Goal: Task Accomplishment & Management: Use online tool/utility

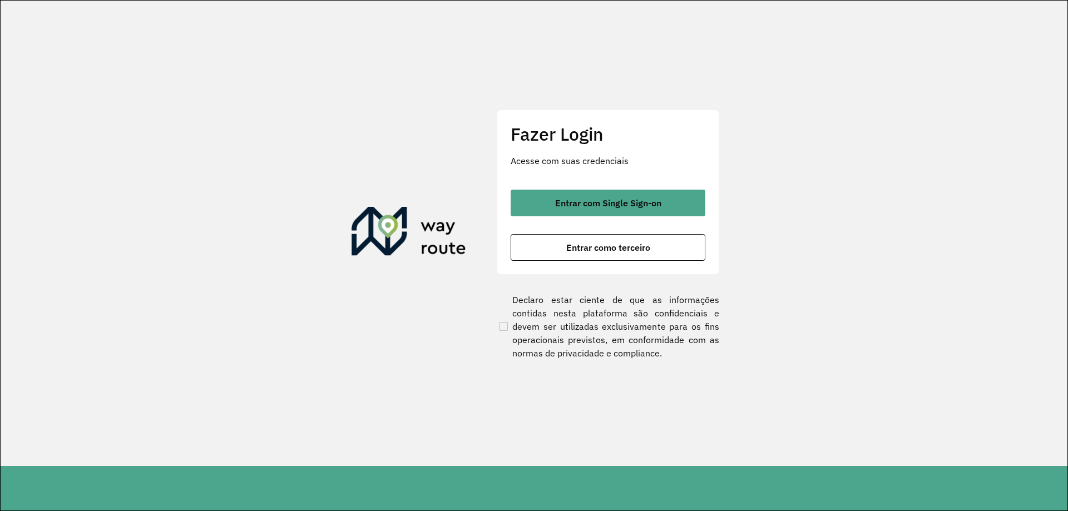
click at [667, 202] on button "Entrar com Single Sign-on" at bounding box center [607, 203] width 195 height 27
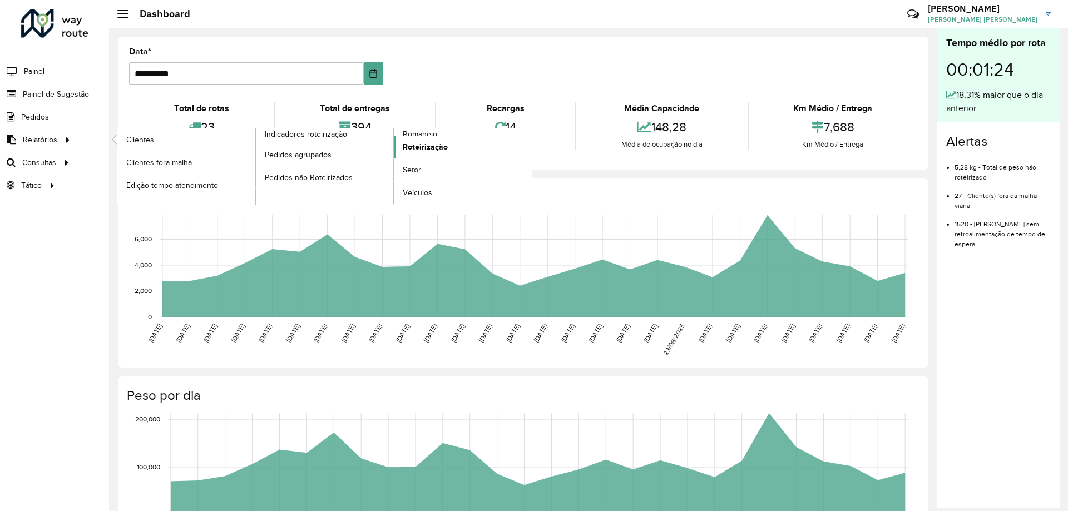
click at [429, 150] on span "Roteirização" at bounding box center [425, 147] width 45 height 12
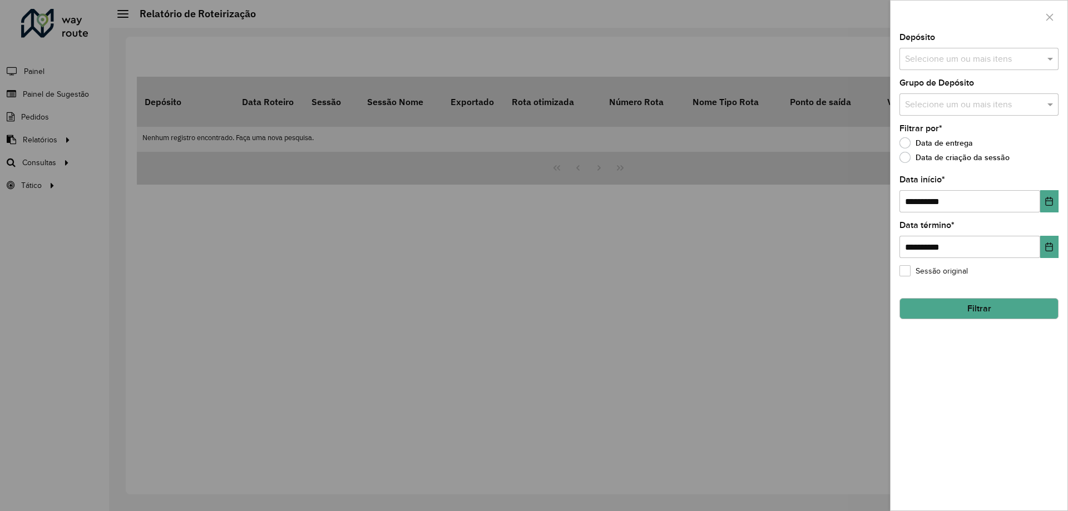
click at [978, 57] on input "text" at bounding box center [973, 59] width 142 height 13
click at [952, 117] on div "CDD [GEOGRAPHIC_DATA]" at bounding box center [979, 114] width 158 height 19
click at [1056, 56] on span at bounding box center [1051, 58] width 14 height 13
click at [1034, 103] on input "text" at bounding box center [973, 104] width 142 height 13
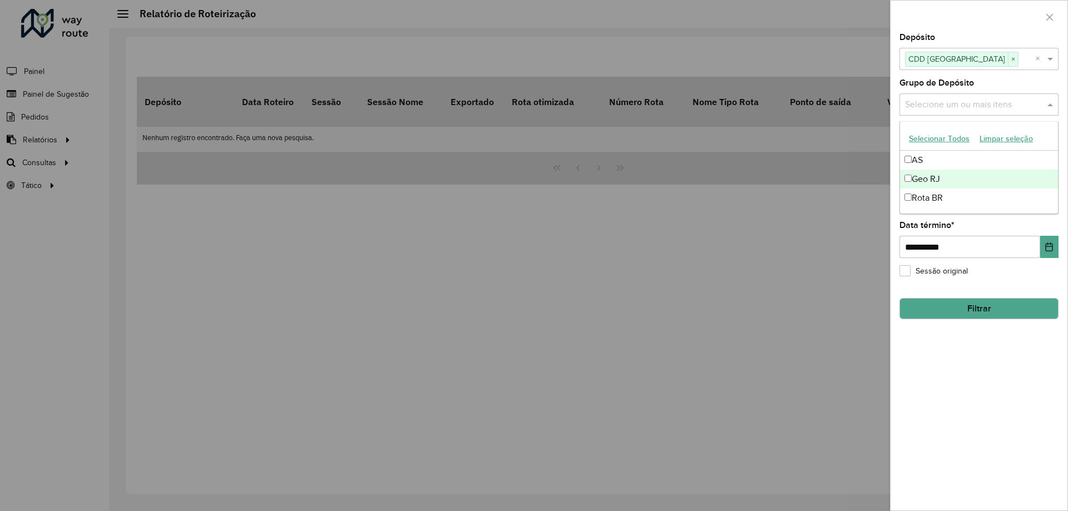
drag, startPoint x: 954, startPoint y: 177, endPoint x: 1056, endPoint y: 141, distance: 108.5
click at [954, 177] on div "Geo RJ" at bounding box center [979, 179] width 158 height 19
click at [1048, 100] on span at bounding box center [1051, 104] width 14 height 13
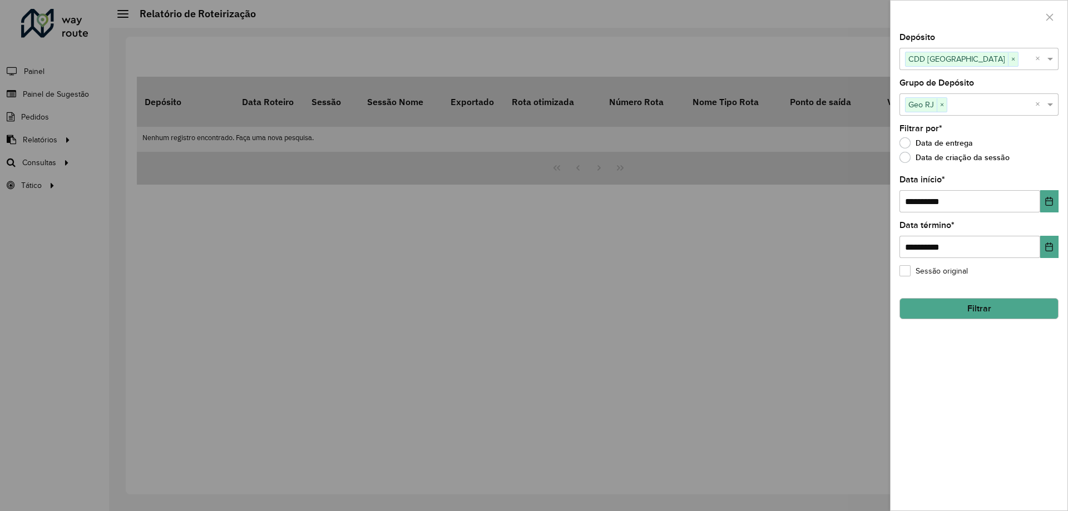
click at [998, 311] on button "Filtrar" at bounding box center [978, 308] width 159 height 21
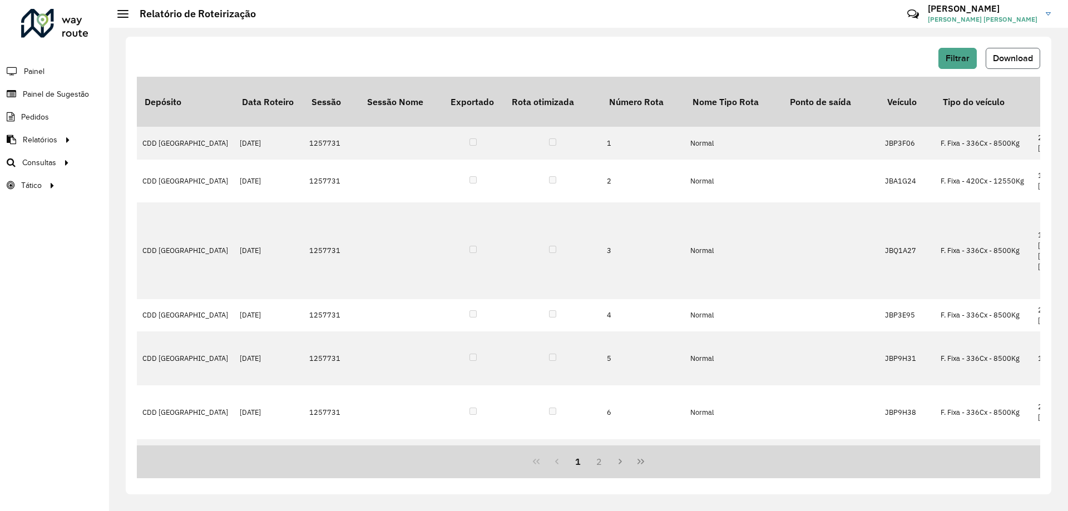
click at [1000, 51] on button "Download" at bounding box center [1012, 58] width 54 height 21
click at [150, 168] on span "Roteirização" at bounding box center [148, 163] width 45 height 12
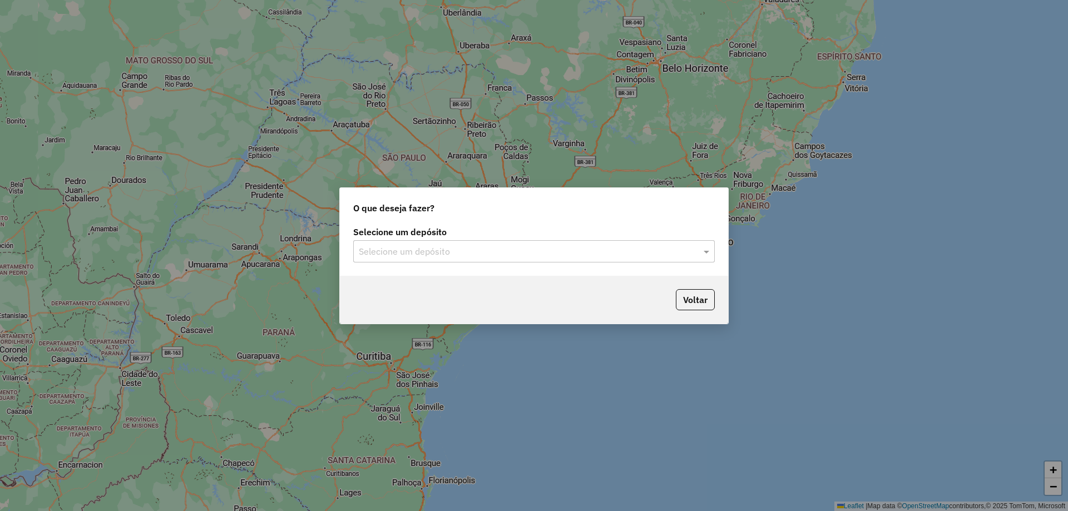
click at [558, 250] on input "text" at bounding box center [523, 251] width 328 height 13
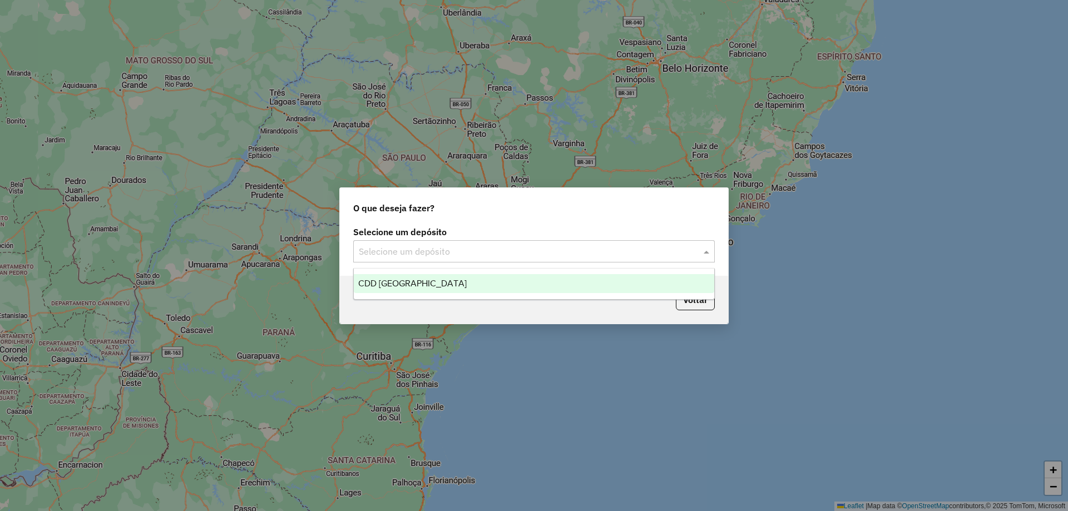
click at [474, 277] on div "CDD [GEOGRAPHIC_DATA]" at bounding box center [534, 283] width 360 height 19
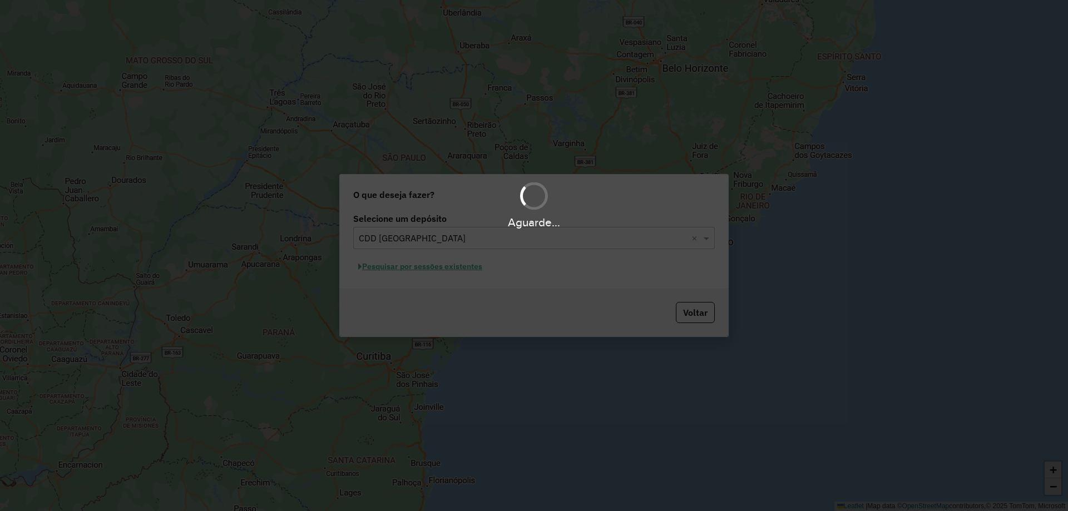
click at [440, 272] on div "Aguarde..." at bounding box center [534, 255] width 1068 height 511
click at [438, 267] on hb-app "Aguarde... Pop-up bloqueado! Seu navegador bloqueou automáticamente a abertura …" at bounding box center [534, 255] width 1068 height 511
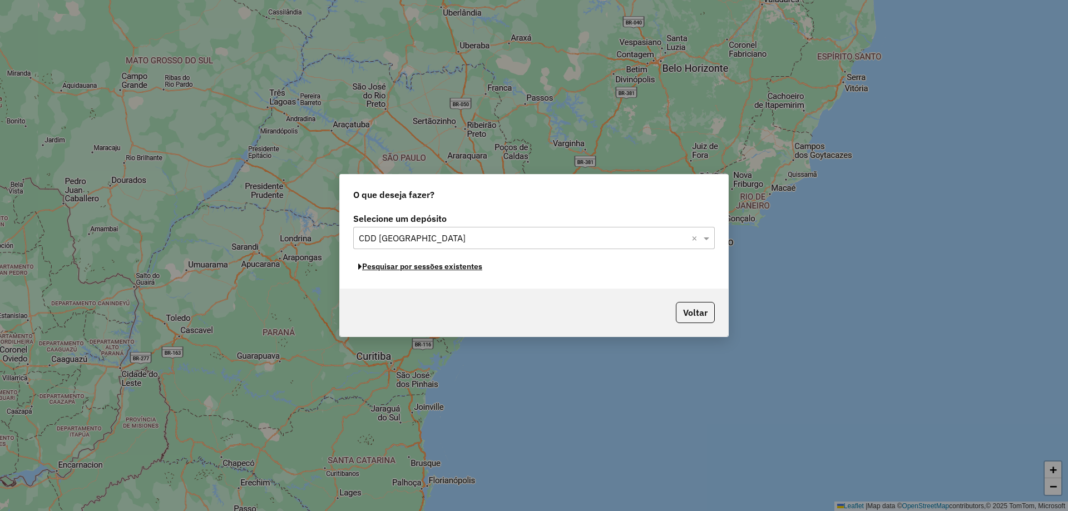
click at [438, 267] on button "Pesquisar por sessões existentes" at bounding box center [420, 266] width 134 height 17
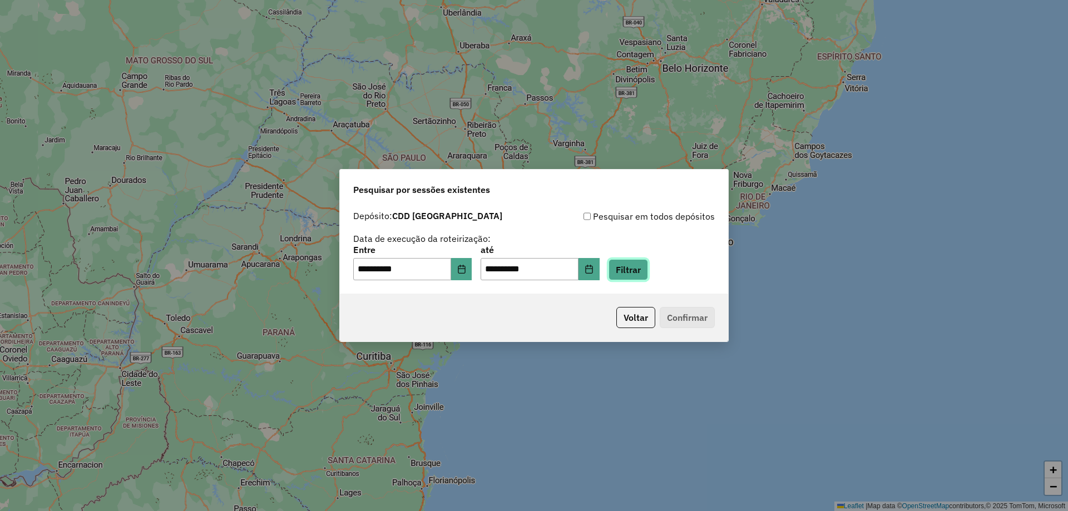
click at [640, 274] on button "Filtrar" at bounding box center [627, 269] width 39 height 21
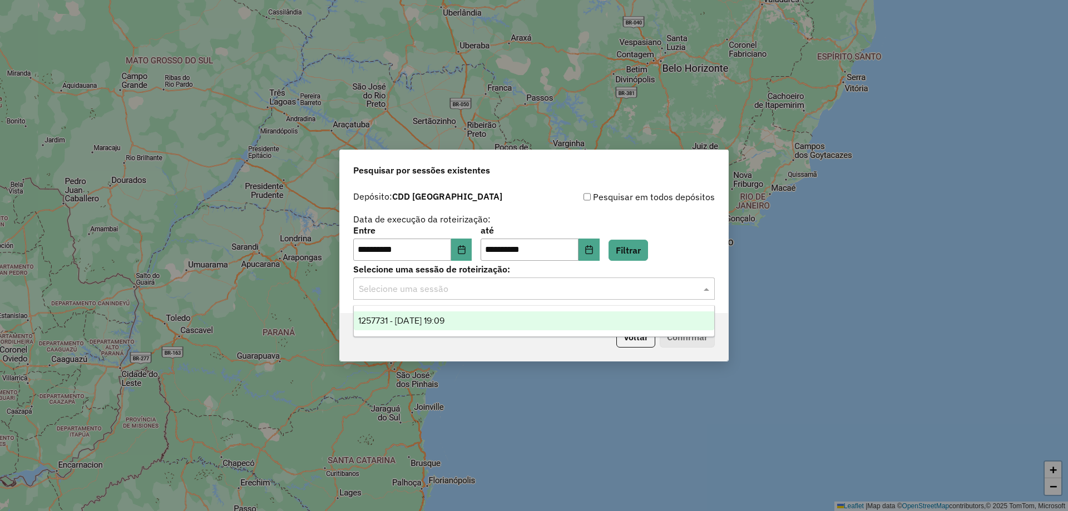
click at [661, 286] on input "text" at bounding box center [523, 288] width 328 height 13
click at [538, 320] on div "1257731 - 02/09/2025 19:09" at bounding box center [534, 320] width 360 height 19
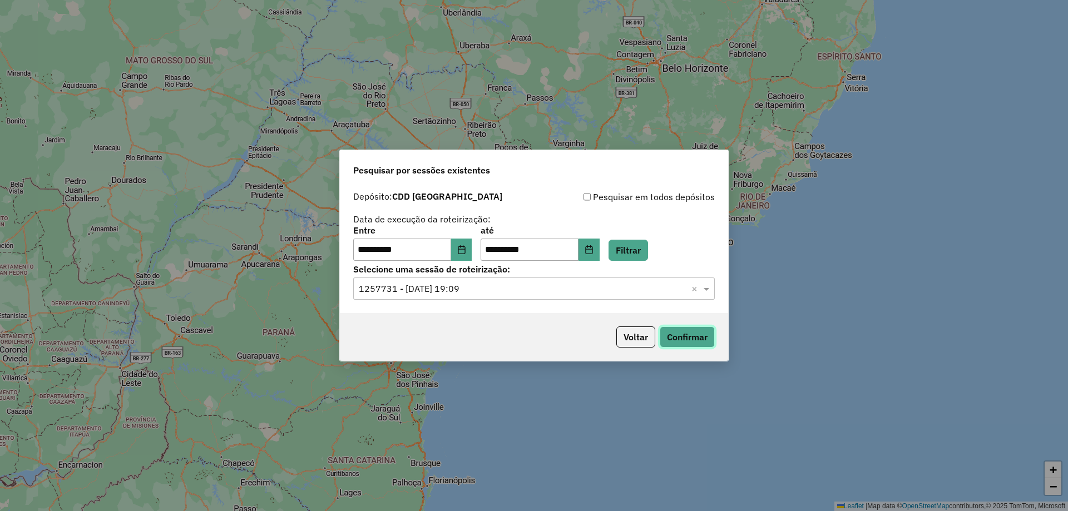
click at [676, 334] on button "Confirmar" at bounding box center [686, 336] width 55 height 21
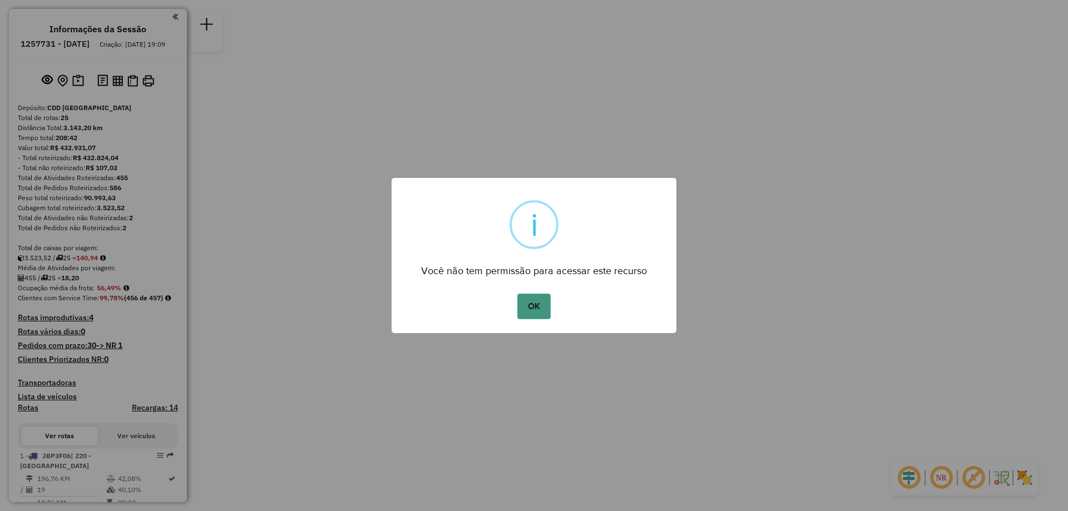
click at [530, 311] on button "OK" at bounding box center [533, 307] width 33 height 26
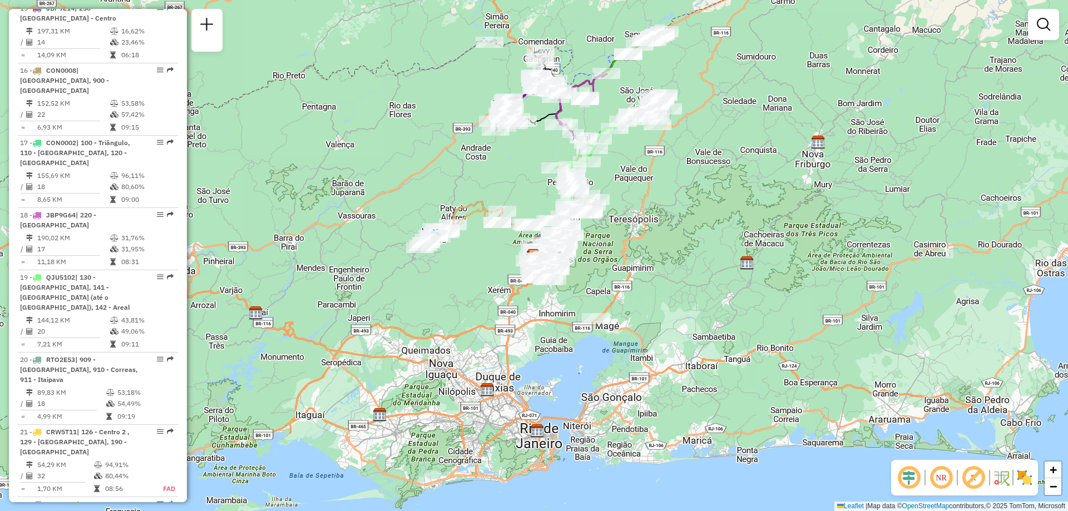
scroll to position [1334, 0]
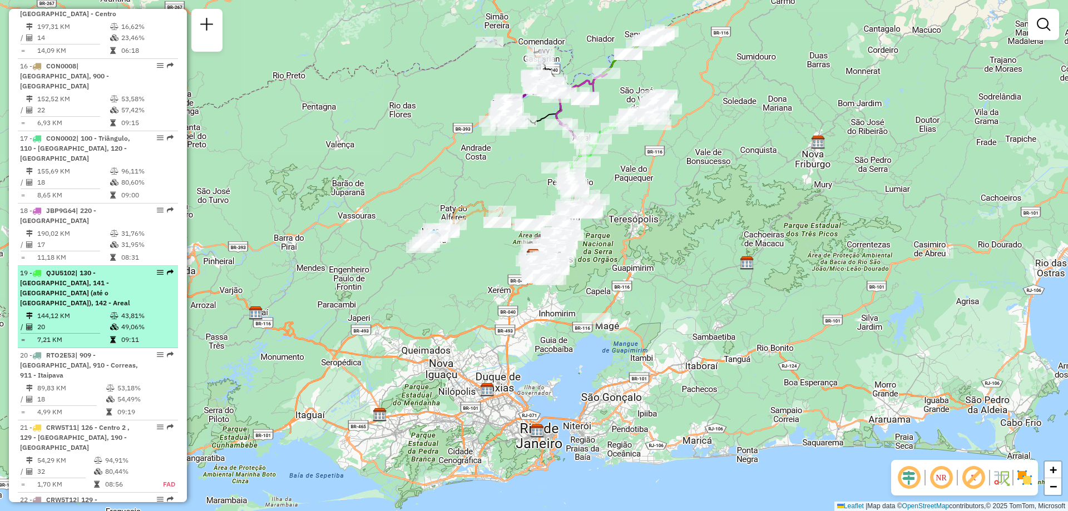
click at [92, 269] on span "| 130 - [GEOGRAPHIC_DATA], 141 - [GEOGRAPHIC_DATA] (até o [GEOGRAPHIC_DATA]), 1…" at bounding box center [75, 288] width 110 height 38
select select "**********"
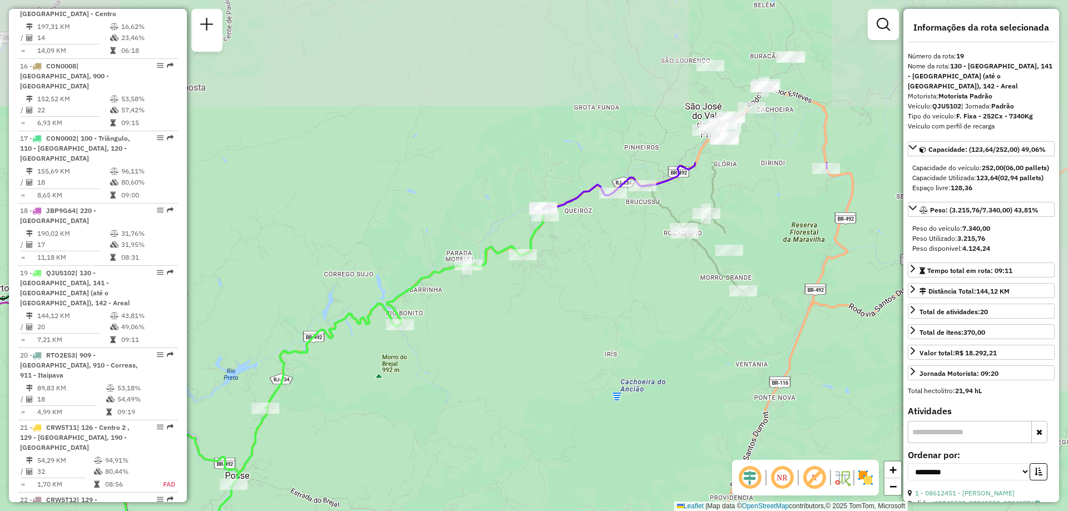
drag, startPoint x: 675, startPoint y: 128, endPoint x: 541, endPoint y: 341, distance: 252.1
click at [541, 341] on div "Janela de atendimento Grade de atendimento Capacidade Transportadoras Veículos …" at bounding box center [534, 255] width 1068 height 511
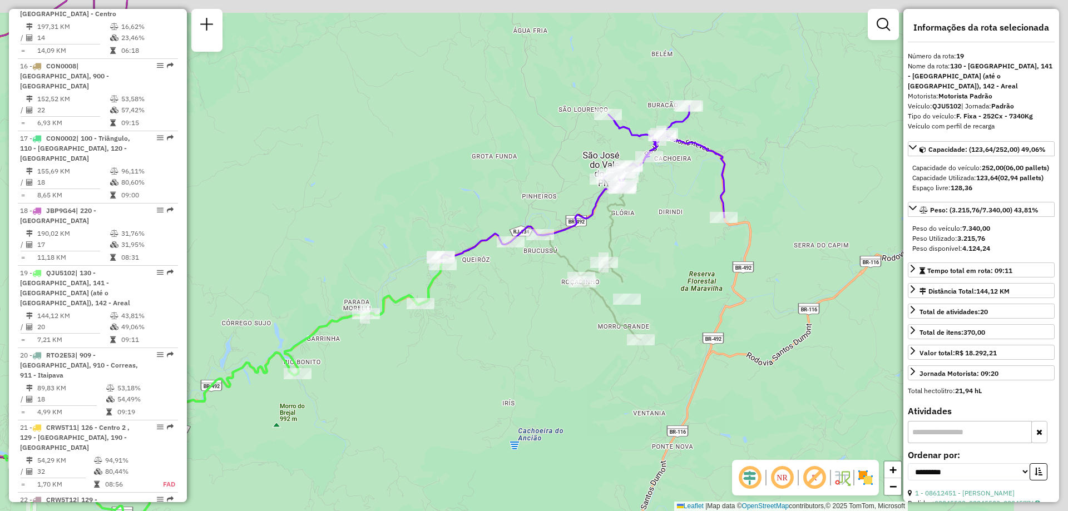
drag, startPoint x: 590, startPoint y: 314, endPoint x: 505, endPoint y: 363, distance: 98.4
click at [505, 363] on div "Janela de atendimento Grade de atendimento Capacidade Transportadoras Veículos …" at bounding box center [534, 255] width 1068 height 511
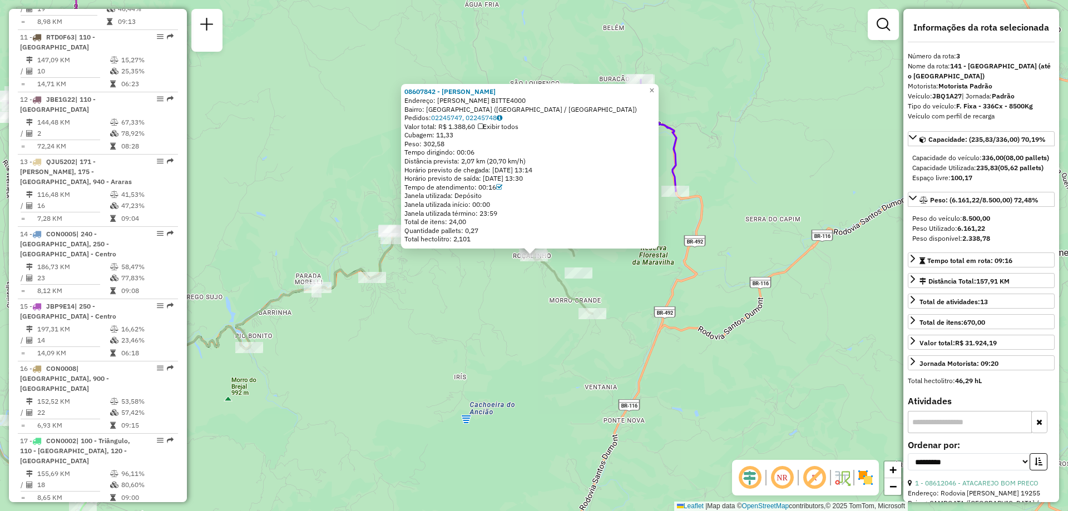
scroll to position [574, 0]
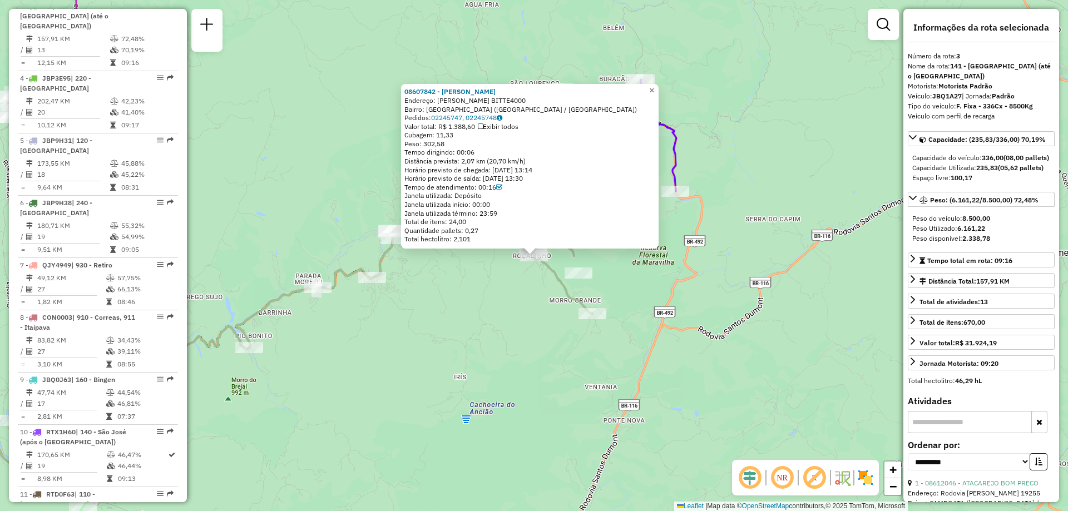
click at [654, 86] on span "×" at bounding box center [651, 90] width 5 height 9
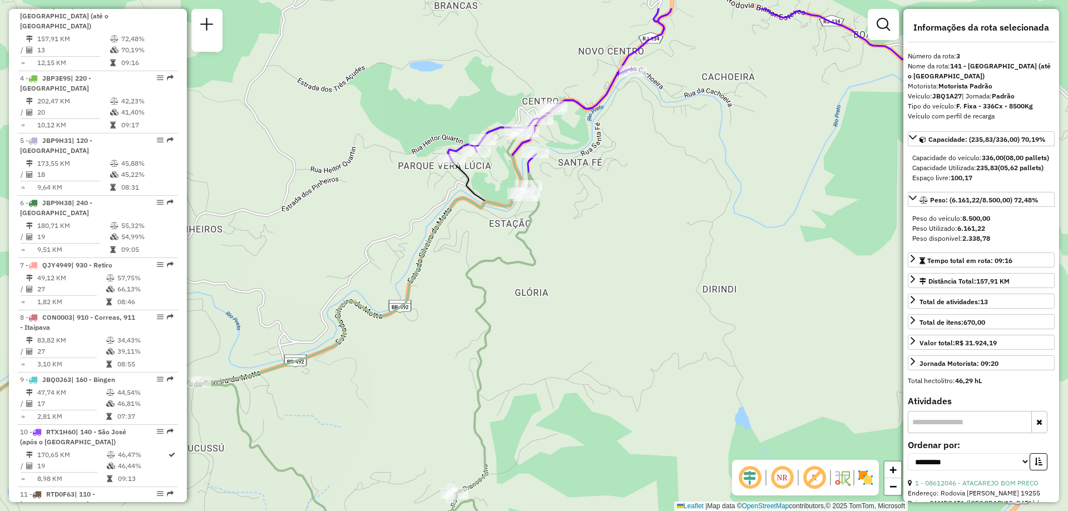
drag, startPoint x: 644, startPoint y: 94, endPoint x: 646, endPoint y: 139, distance: 45.1
click at [646, 139] on div "Janela de atendimento Grade de atendimento Capacidade Transportadoras Veículos …" at bounding box center [534, 255] width 1068 height 511
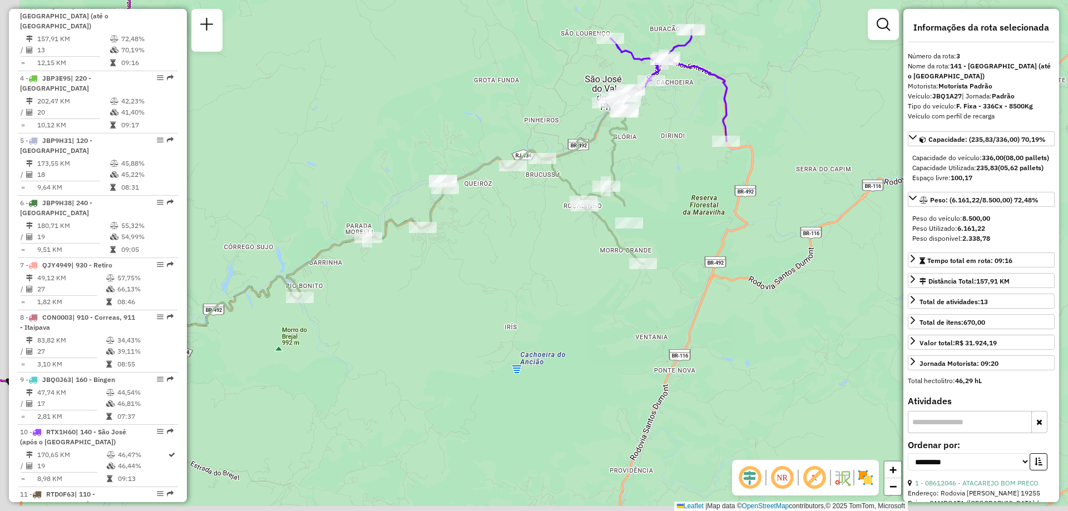
drag, startPoint x: 443, startPoint y: 381, endPoint x: 499, endPoint y: 240, distance: 152.5
click at [499, 240] on div "Janela de atendimento Grade de atendimento Capacidade Transportadoras Veículos …" at bounding box center [534, 255] width 1068 height 511
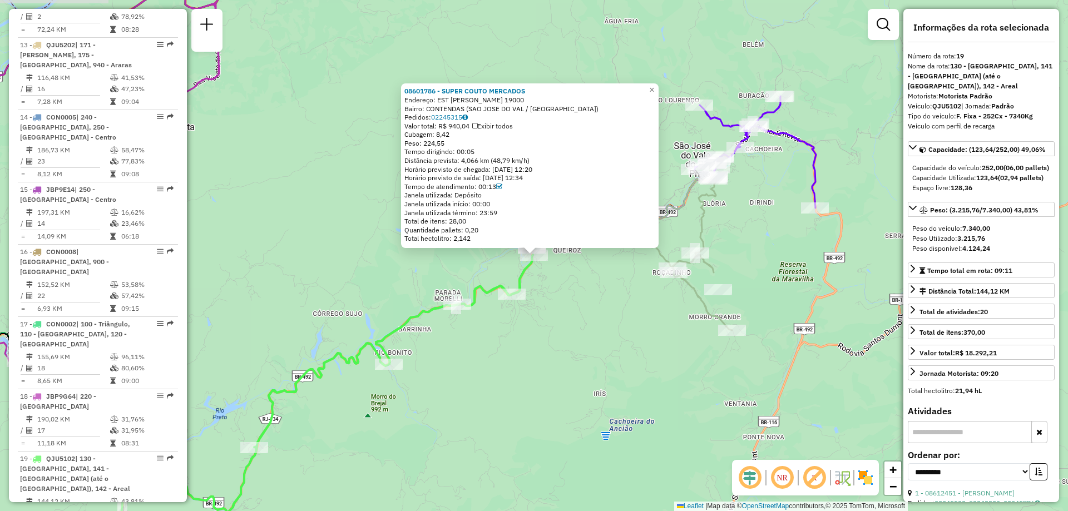
scroll to position [1531, 0]
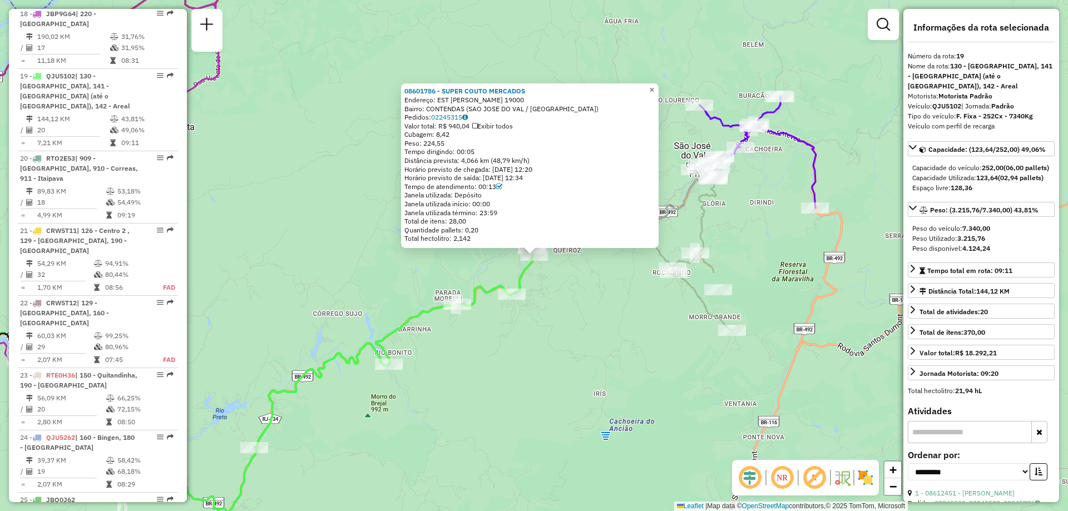
click at [654, 87] on span "×" at bounding box center [651, 89] width 5 height 9
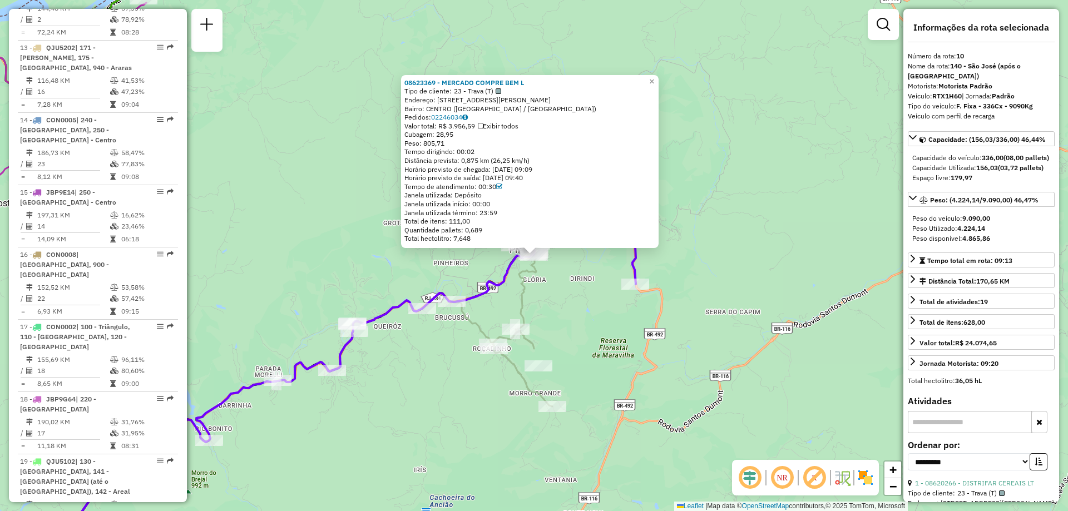
scroll to position [980, 0]
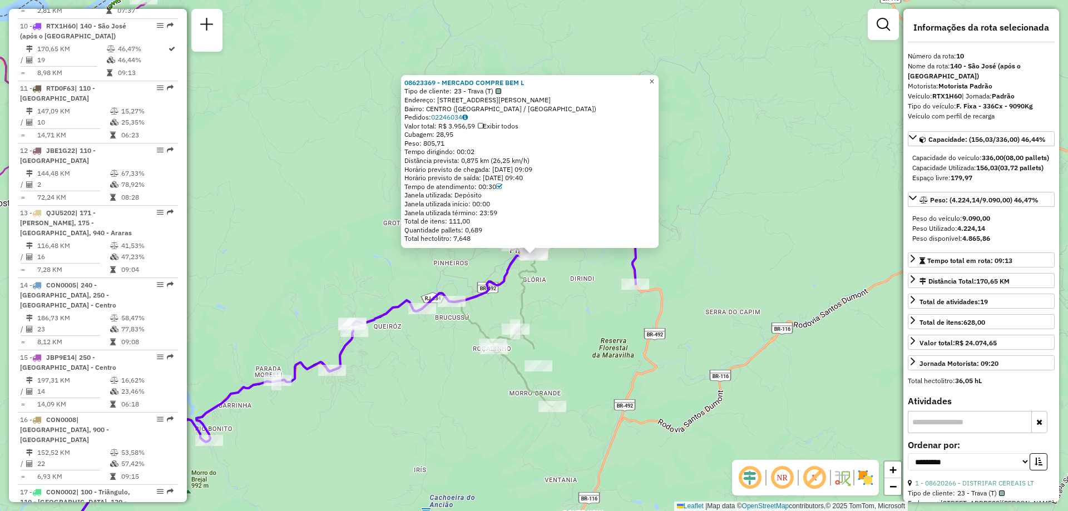
click at [654, 77] on span "×" at bounding box center [651, 81] width 5 height 9
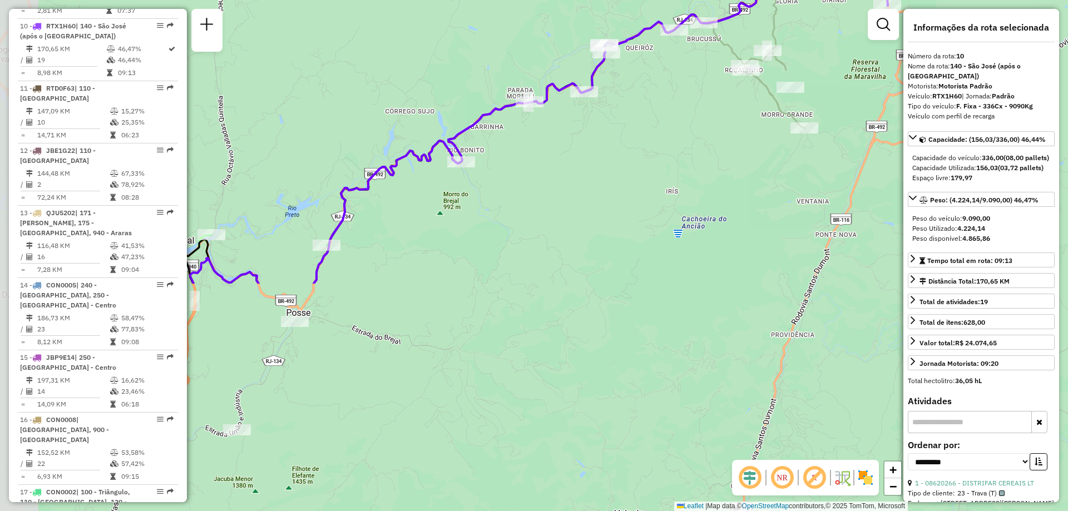
drag, startPoint x: 415, startPoint y: 434, endPoint x: 669, endPoint y: 147, distance: 383.6
click at [671, 146] on div "Janela de atendimento Grade de atendimento Capacidade Transportadoras Veículos …" at bounding box center [534, 255] width 1068 height 511
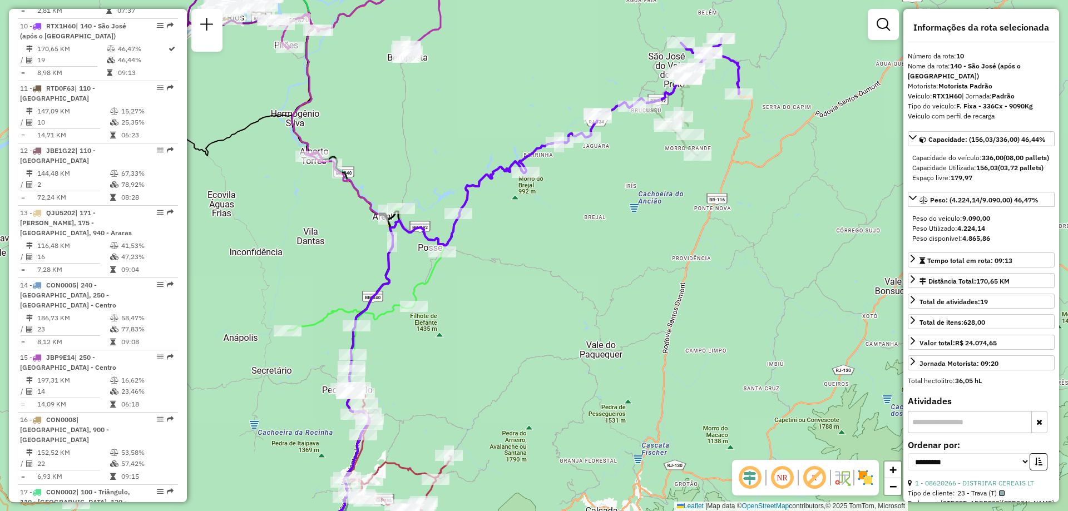
drag, startPoint x: 572, startPoint y: 264, endPoint x: 489, endPoint y: 302, distance: 91.5
click at [489, 302] on div "Janela de atendimento Grade de atendimento Capacidade Transportadoras Veículos …" at bounding box center [534, 255] width 1068 height 511
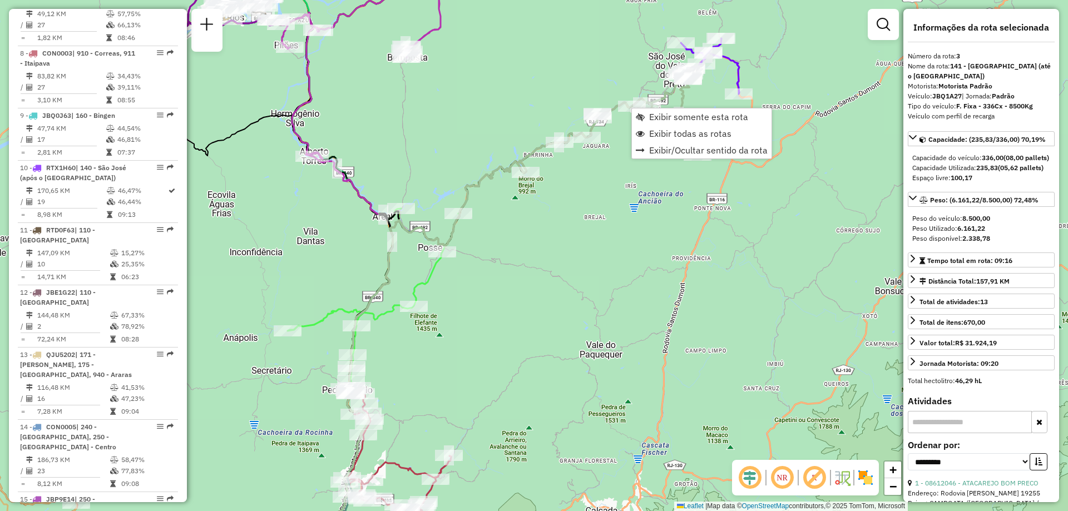
scroll to position [574, 0]
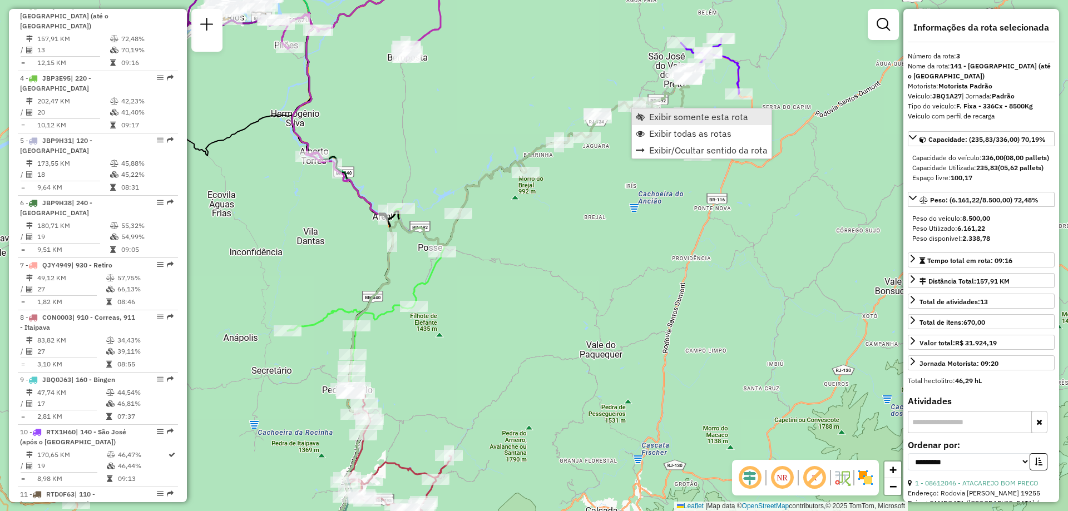
click at [657, 116] on span "Exibir somente esta rota" at bounding box center [698, 116] width 99 height 9
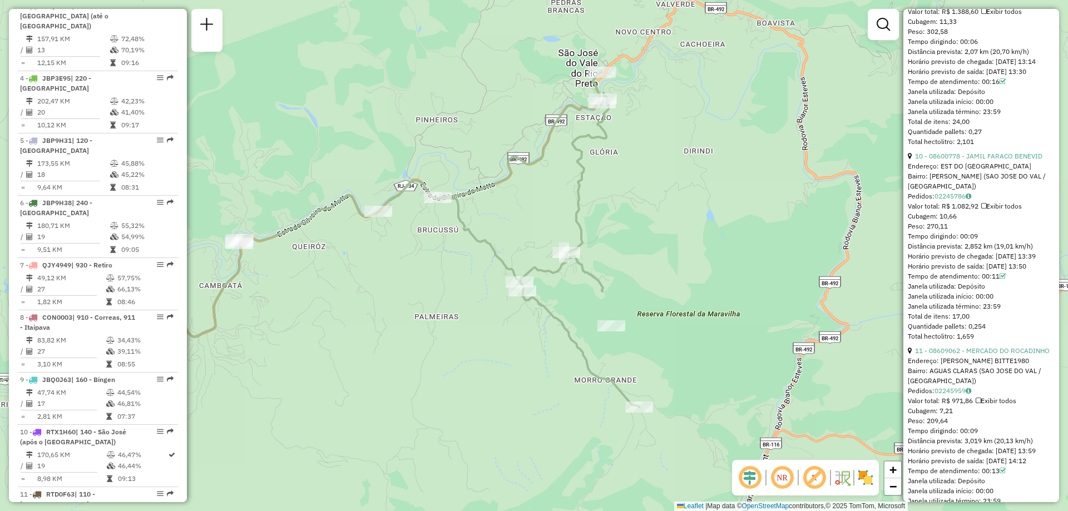
scroll to position [2168, 0]
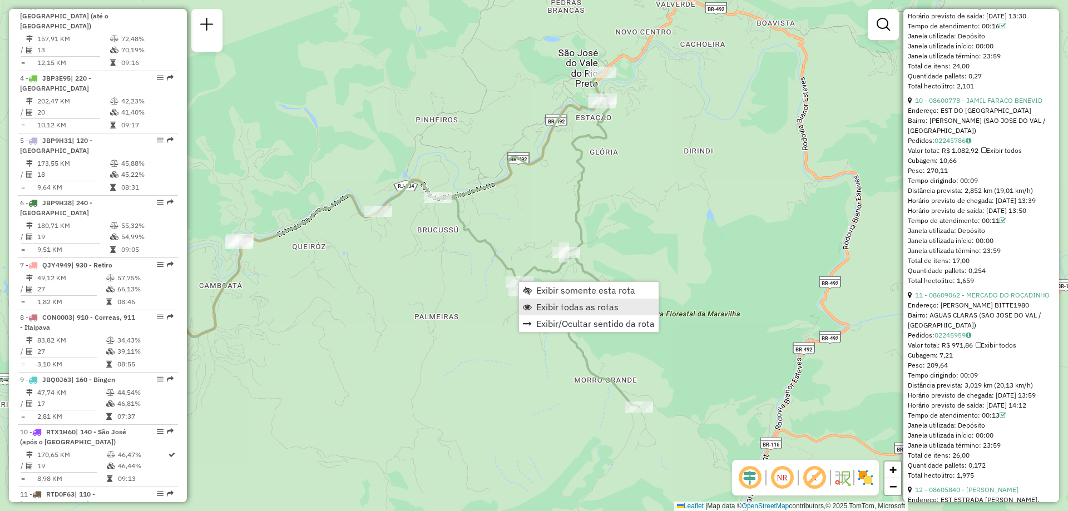
click at [546, 305] on span "Exibir todas as rotas" at bounding box center [577, 306] width 82 height 9
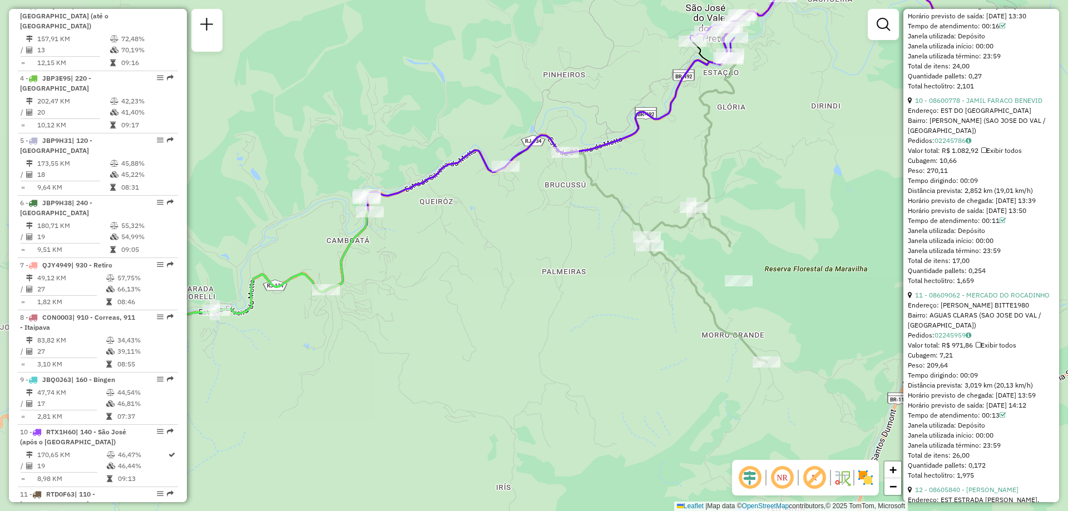
drag, startPoint x: 447, startPoint y: 332, endPoint x: 574, endPoint y: 287, distance: 135.1
click at [574, 287] on div "Janela de atendimento Grade de atendimento Capacidade Transportadoras Veículos …" at bounding box center [534, 255] width 1068 height 511
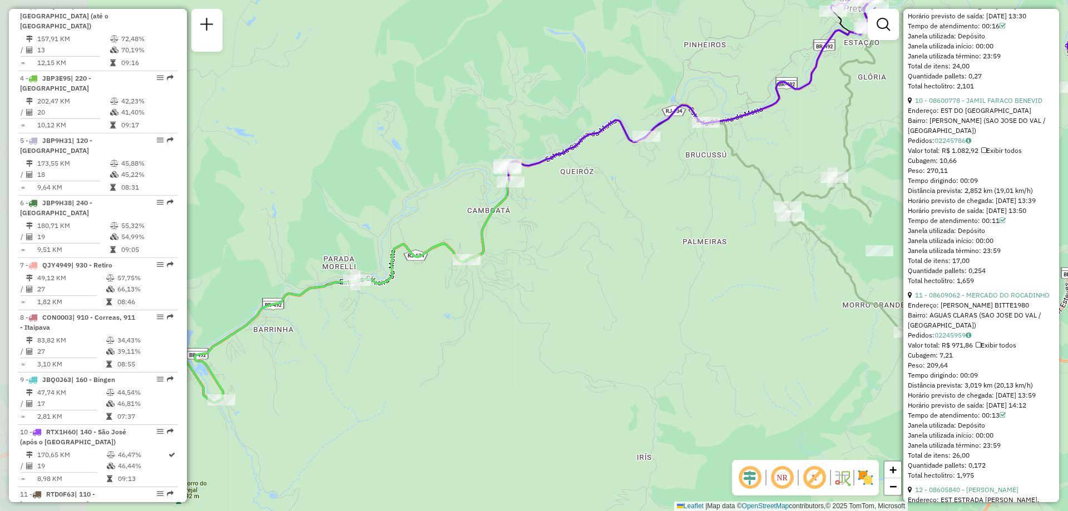
drag, startPoint x: 459, startPoint y: 336, endPoint x: 599, endPoint y: 306, distance: 143.8
click at [599, 306] on div "Janela de atendimento Grade de atendimento Capacidade Transportadoras Veículos …" at bounding box center [534, 255] width 1068 height 511
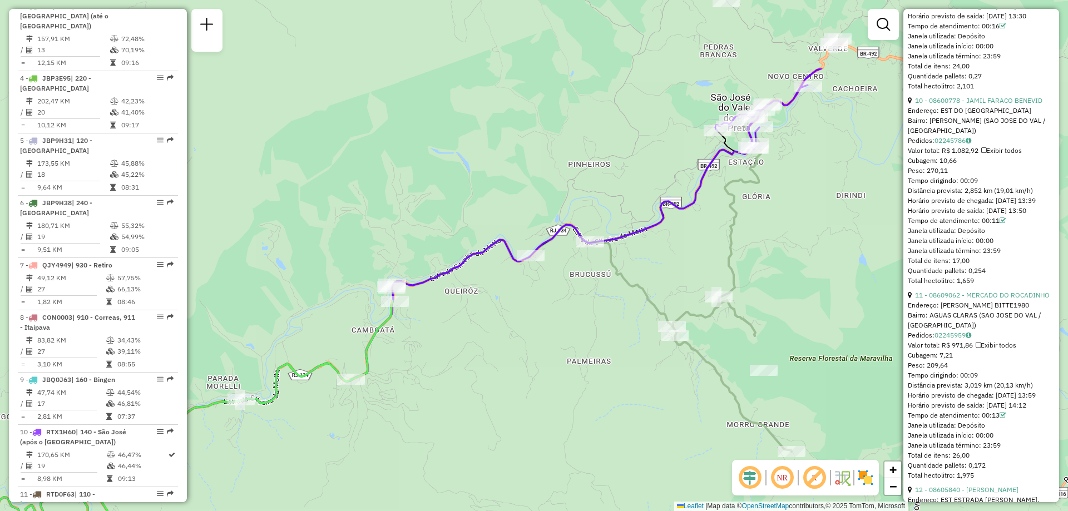
drag, startPoint x: 520, startPoint y: 299, endPoint x: 475, endPoint y: 337, distance: 59.2
click at [475, 337] on div "Janela de atendimento Grade de atendimento Capacidade Transportadoras Veículos …" at bounding box center [534, 255] width 1068 height 511
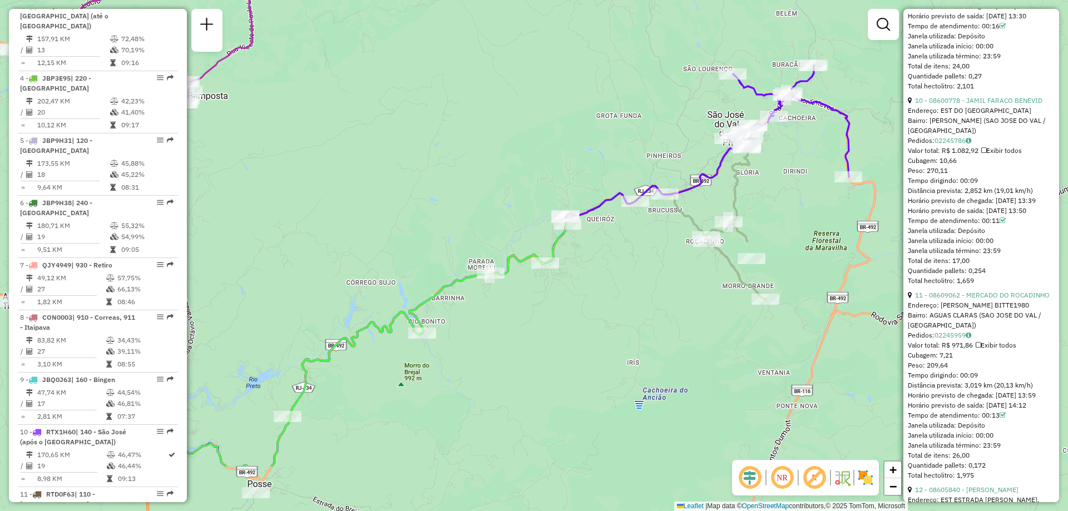
drag, startPoint x: 448, startPoint y: 381, endPoint x: 582, endPoint y: 285, distance: 164.6
click at [582, 285] on div "Janela de atendimento Grade de atendimento Capacidade Transportadoras Veículos …" at bounding box center [534, 255] width 1068 height 511
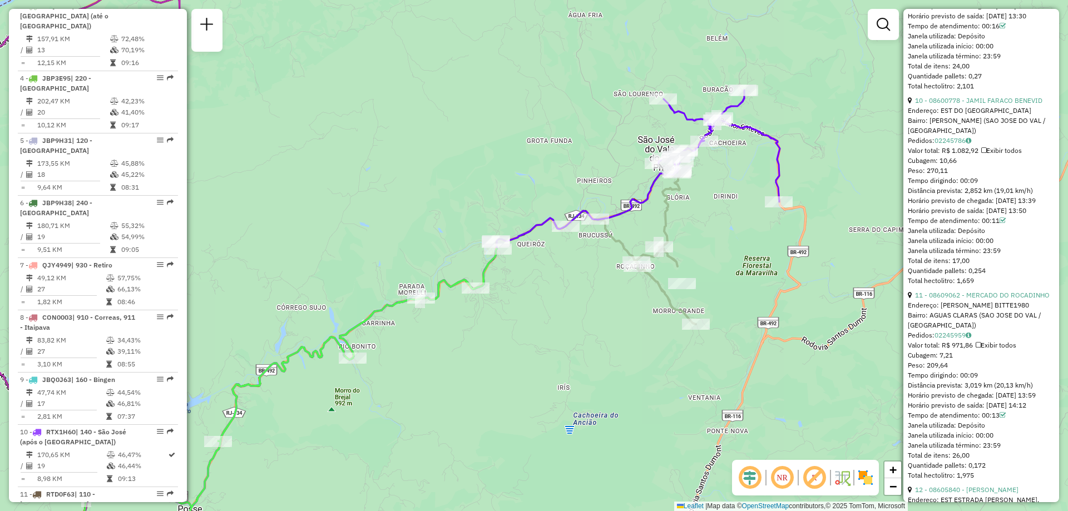
drag, startPoint x: 697, startPoint y: 308, endPoint x: 612, endPoint y: 274, distance: 91.3
click at [612, 274] on div "Janela de atendimento Grade de atendimento Capacidade Transportadoras Veículos …" at bounding box center [534, 255] width 1068 height 511
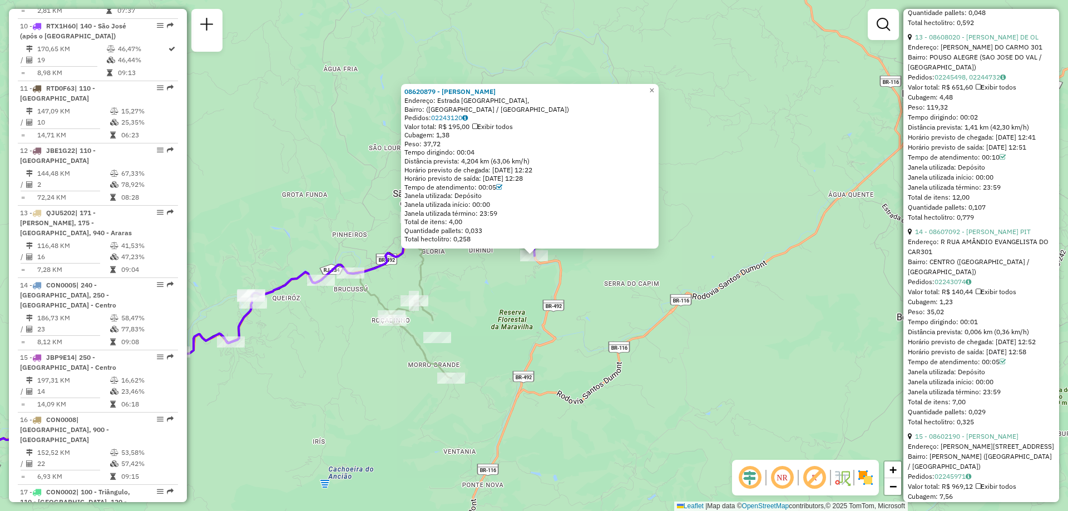
scroll to position [3225, 0]
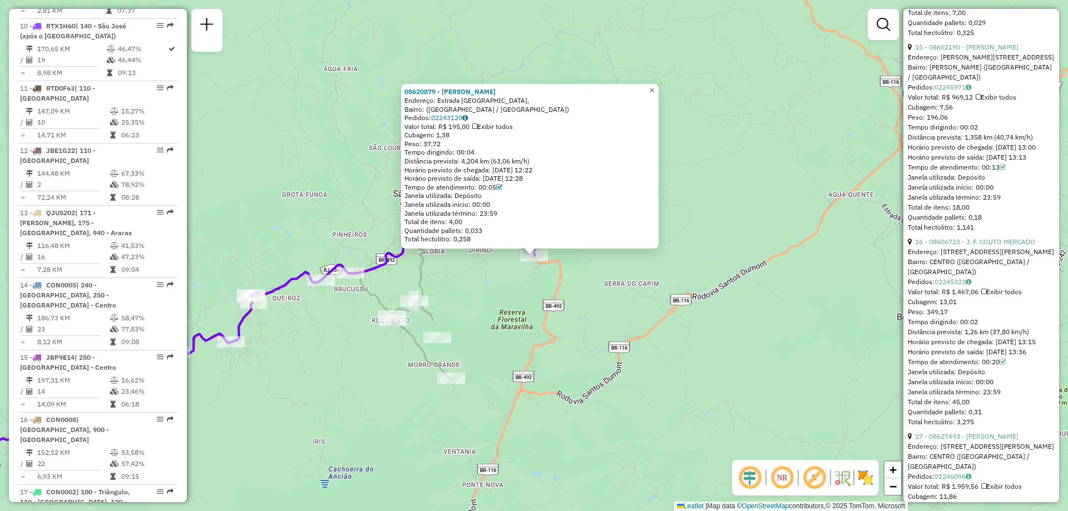
click at [654, 88] on span "×" at bounding box center [651, 90] width 5 height 9
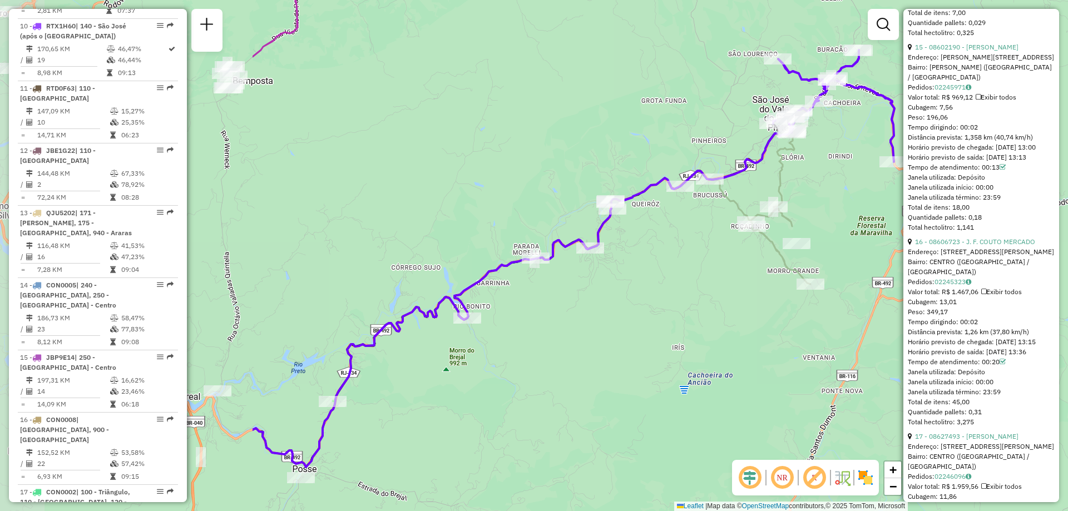
drag, startPoint x: 300, startPoint y: 401, endPoint x: 659, endPoint y: 307, distance: 371.3
click at [659, 307] on div "Janela de atendimento Grade de atendimento Capacidade Transportadoras Veículos …" at bounding box center [534, 255] width 1068 height 511
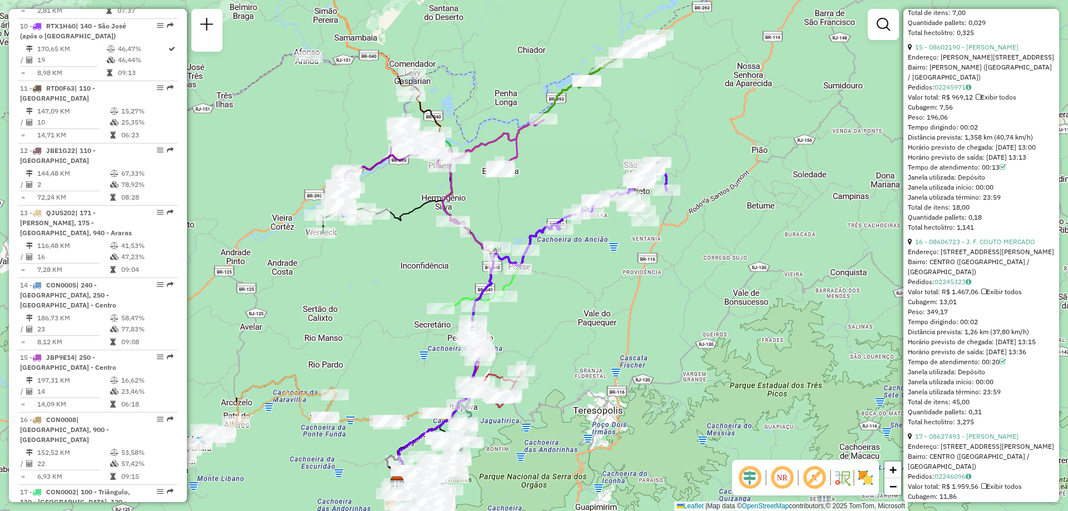
drag, startPoint x: 606, startPoint y: 347, endPoint x: 585, endPoint y: 263, distance: 86.4
click at [585, 263] on div "Janela de atendimento Grade de atendimento Capacidade Transportadoras Veículos …" at bounding box center [534, 255] width 1068 height 511
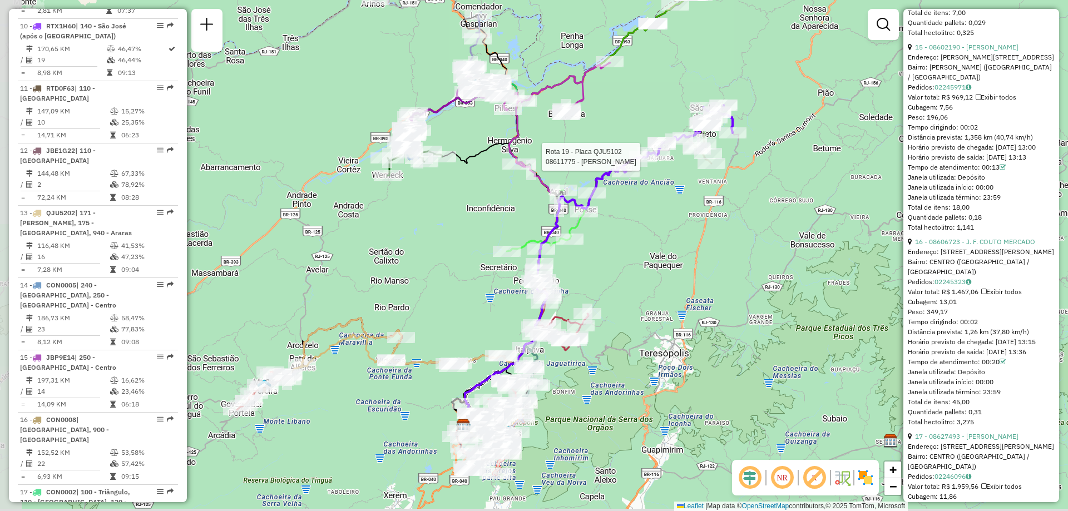
drag, startPoint x: 718, startPoint y: 84, endPoint x: 781, endPoint y: 26, distance: 85.4
click at [782, 24] on div "Rota 19 - Placa QJU5102 08611775 - [PERSON_NAME] de atendimento Grade de atendi…" at bounding box center [534, 255] width 1068 height 511
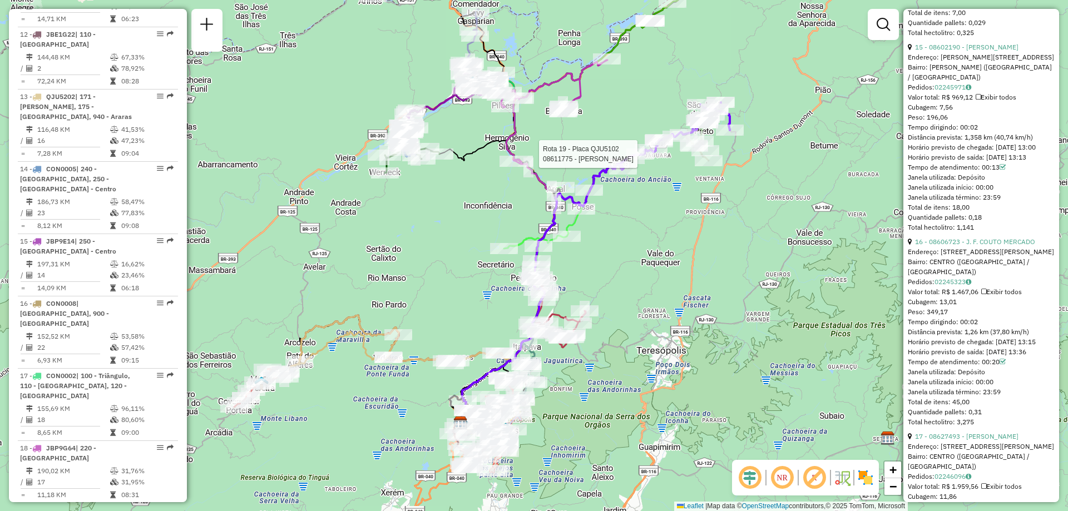
scroll to position [1082, 0]
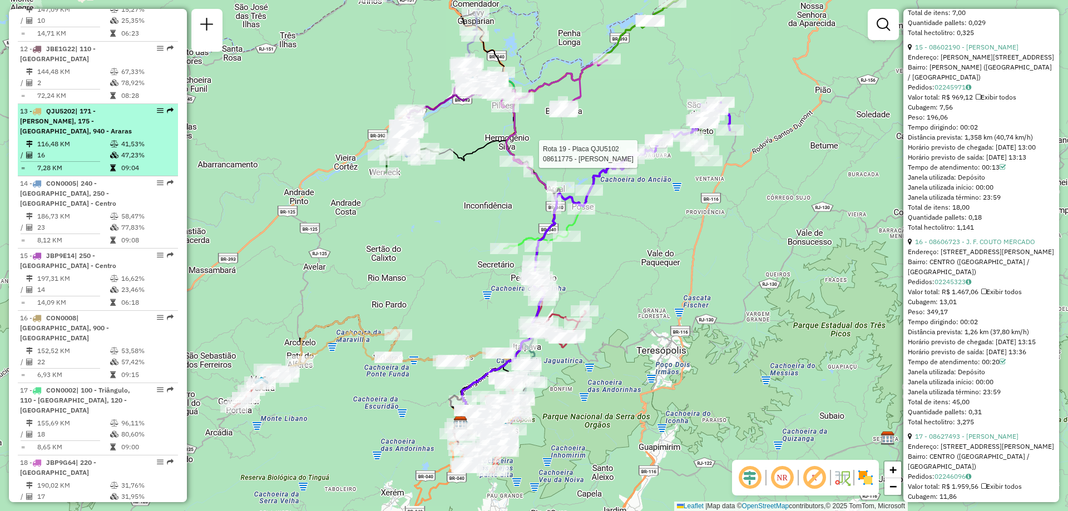
click at [112, 107] on span "| 171 - [PERSON_NAME], 175 - [GEOGRAPHIC_DATA], 940 - Araras" at bounding box center [76, 121] width 112 height 28
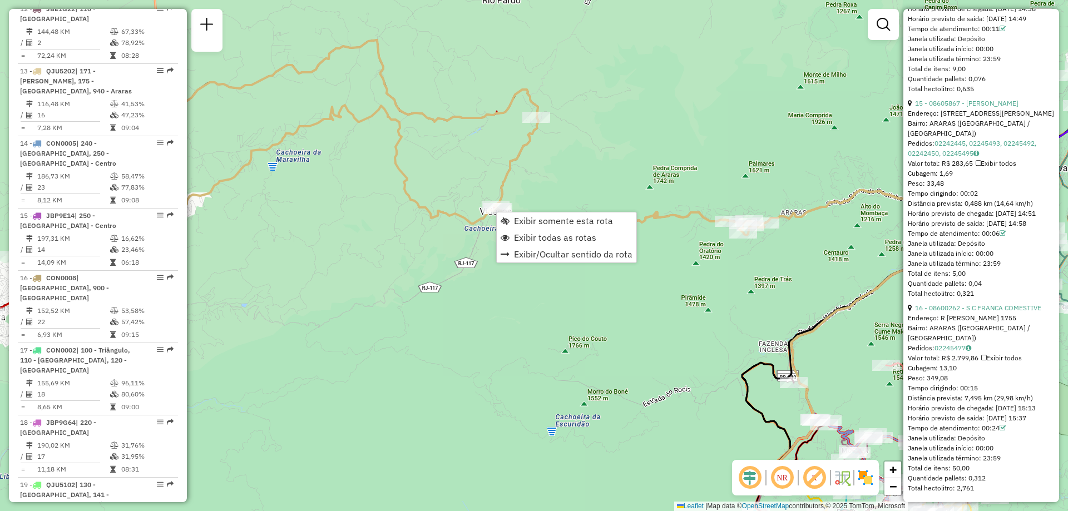
scroll to position [1147, 0]
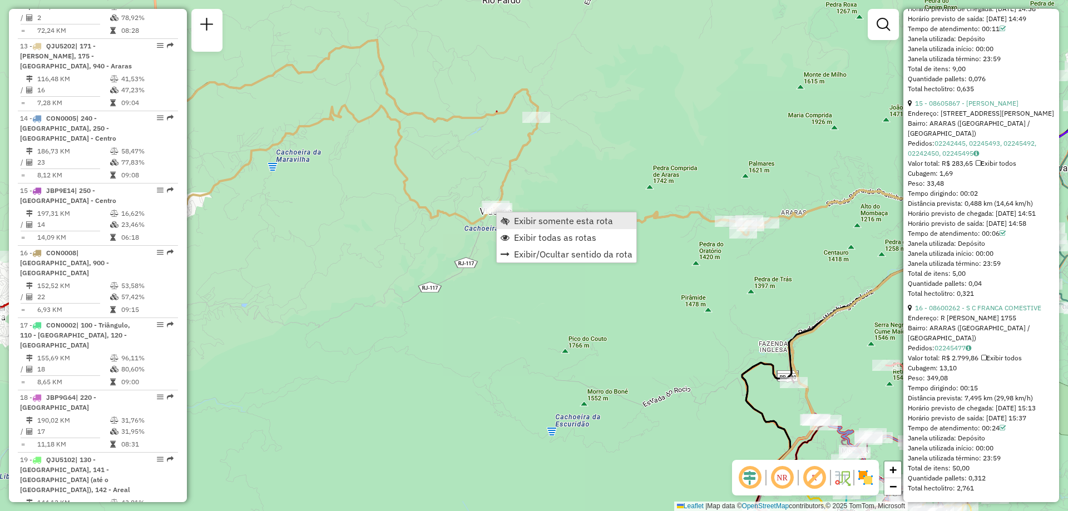
click at [520, 224] on span "Exibir somente esta rota" at bounding box center [563, 220] width 99 height 9
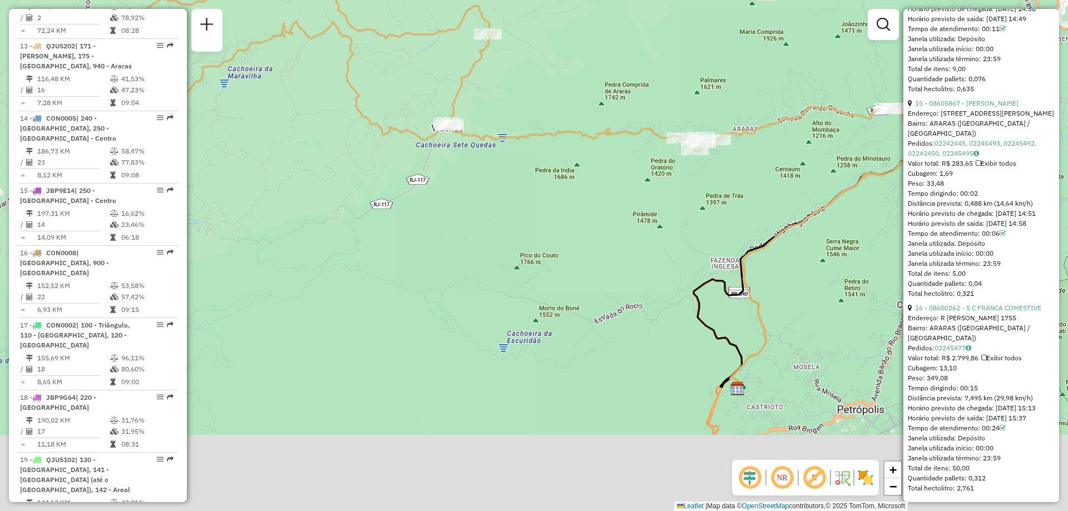
drag, startPoint x: 459, startPoint y: 378, endPoint x: 412, endPoint y: 295, distance: 95.9
click at [412, 295] on div "Janela de atendimento Grade de atendimento Capacidade Transportadoras Veículos …" at bounding box center [534, 255] width 1068 height 511
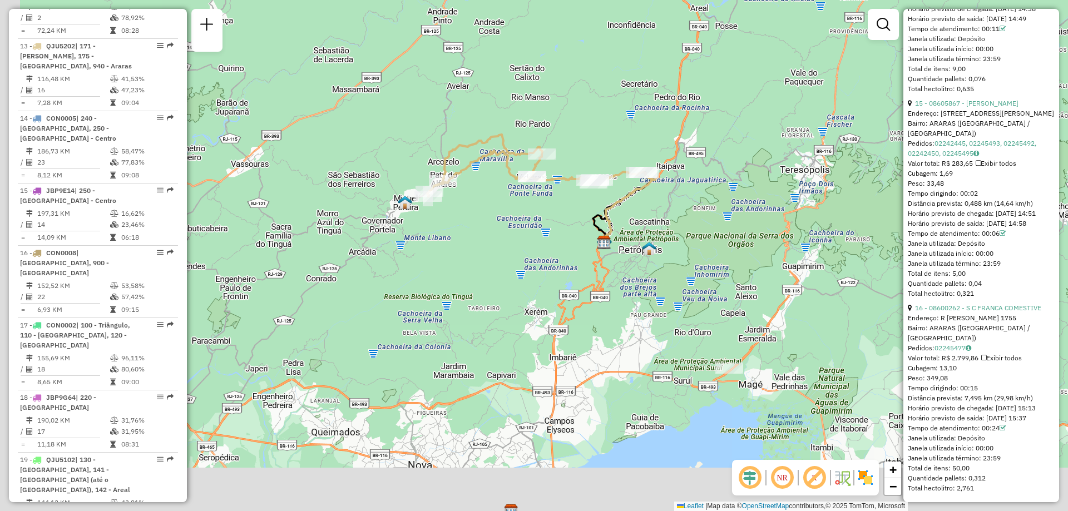
drag, startPoint x: 390, startPoint y: 326, endPoint x: 500, endPoint y: 250, distance: 134.0
click at [500, 250] on div "Janela de atendimento Grade de atendimento Capacidade Transportadoras Veículos …" at bounding box center [534, 255] width 1068 height 511
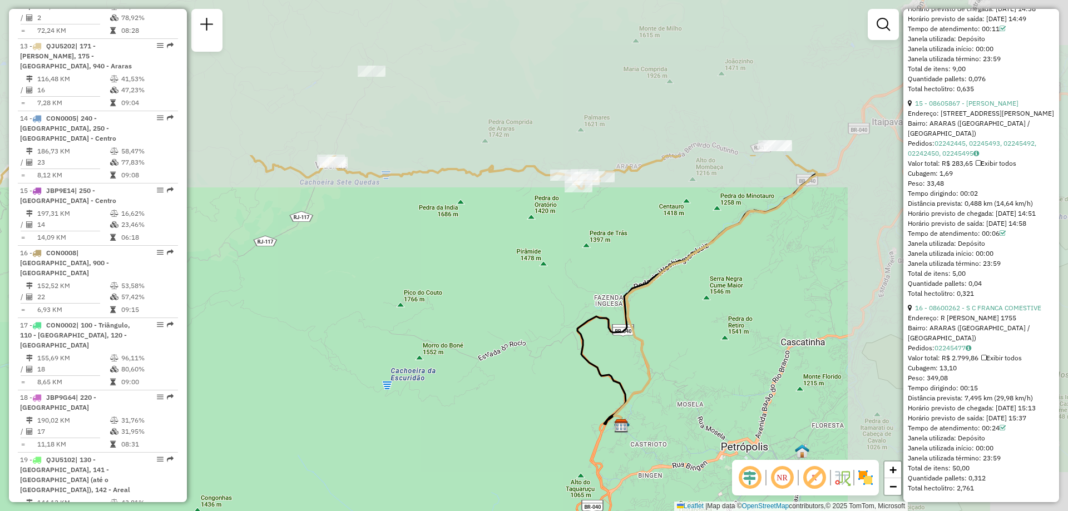
drag, startPoint x: 579, startPoint y: 200, endPoint x: 292, endPoint y: 398, distance: 348.4
click at [292, 398] on div "Janela de atendimento Grade de atendimento Capacidade Transportadoras Veículos …" at bounding box center [534, 255] width 1068 height 511
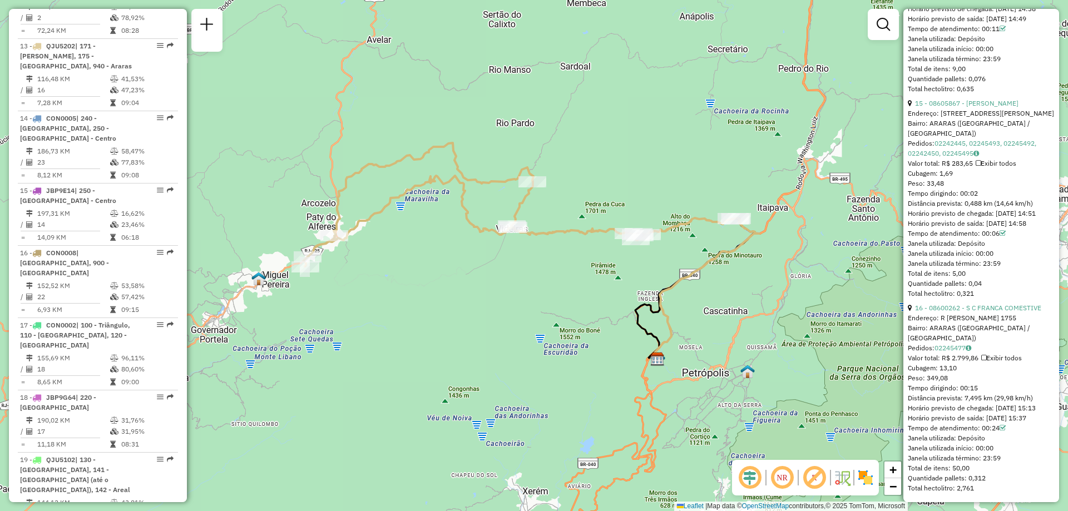
drag, startPoint x: 381, startPoint y: 305, endPoint x: 517, endPoint y: 296, distance: 136.0
click at [517, 296] on div "Janela de atendimento Grade de atendimento Capacidade Transportadoras Veículos …" at bounding box center [534, 255] width 1068 height 511
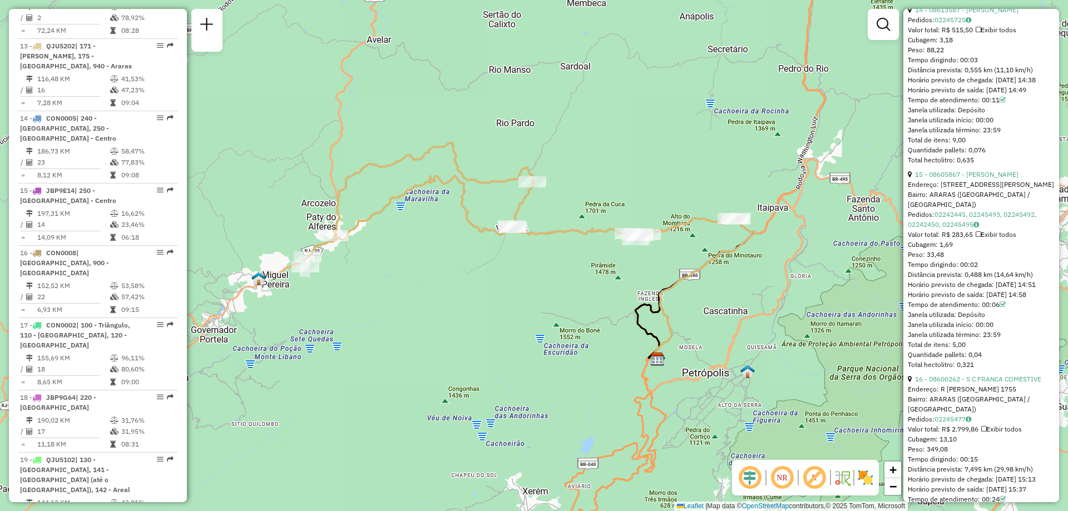
scroll to position [3129, 0]
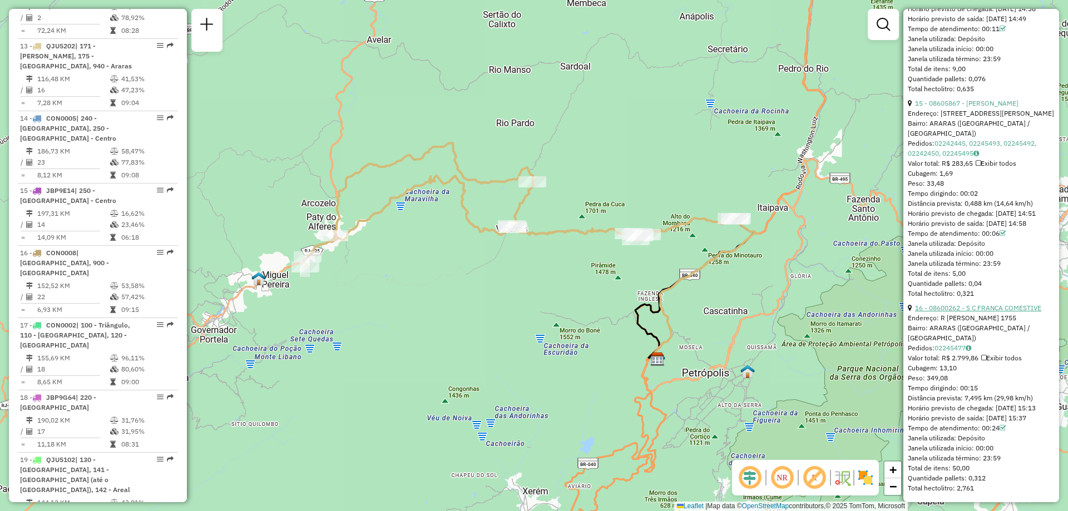
click at [1003, 308] on link "16 - 08600262 - S C FRANCA COMESTIVE" at bounding box center [978, 308] width 126 height 8
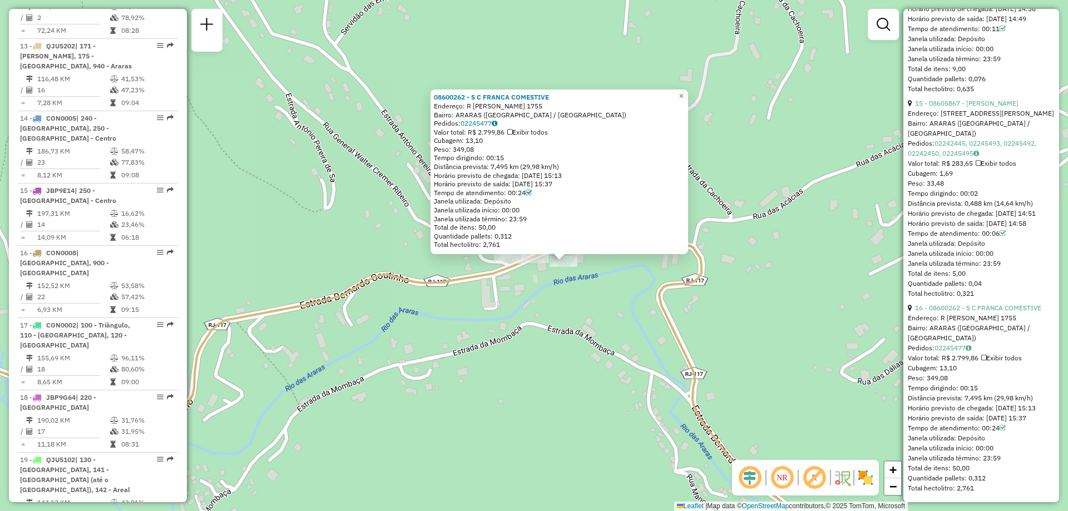
drag, startPoint x: 431, startPoint y: 279, endPoint x: 524, endPoint y: 322, distance: 102.0
click at [524, 322] on div "08600262 - S C FRANCA COMESTIVE Endereço: R [PERSON_NAME] 1755 Bairro: [GEOGRAP…" at bounding box center [534, 255] width 1068 height 511
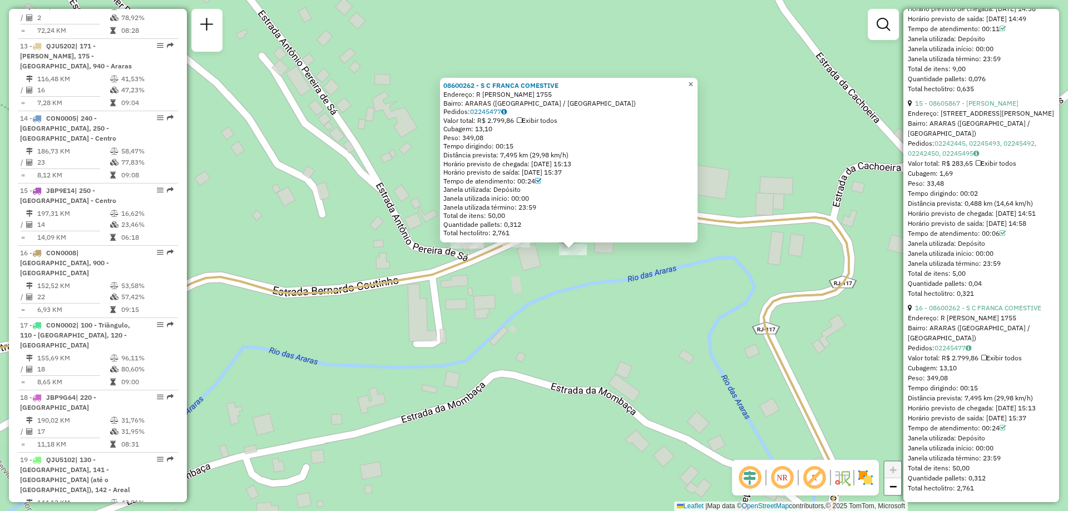
click at [693, 82] on span "×" at bounding box center [690, 84] width 5 height 9
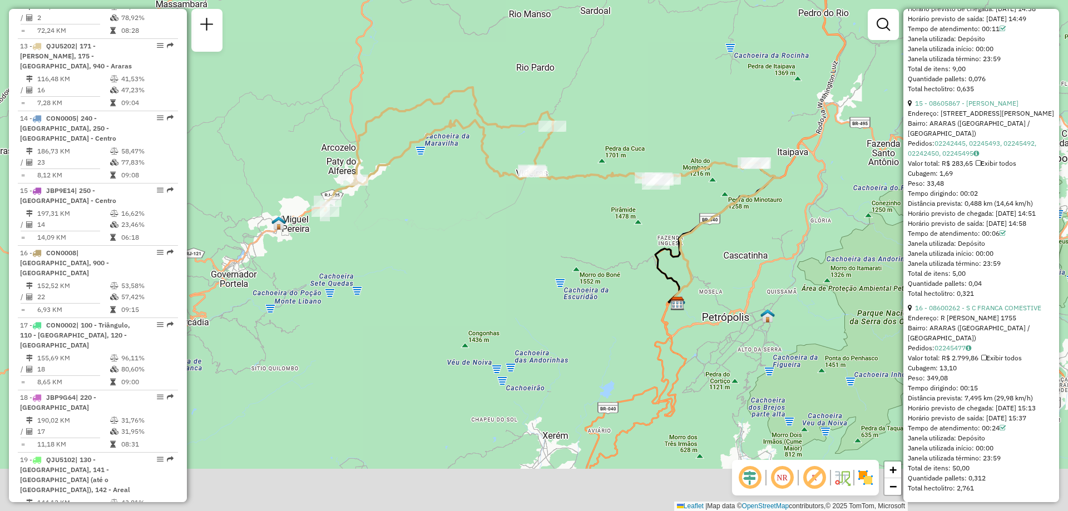
drag, startPoint x: 400, startPoint y: 348, endPoint x: 618, endPoint y: 204, distance: 260.8
click at [618, 204] on div "Janela de atendimento Grade de atendimento Capacidade Transportadoras Veículos …" at bounding box center [534, 255] width 1068 height 511
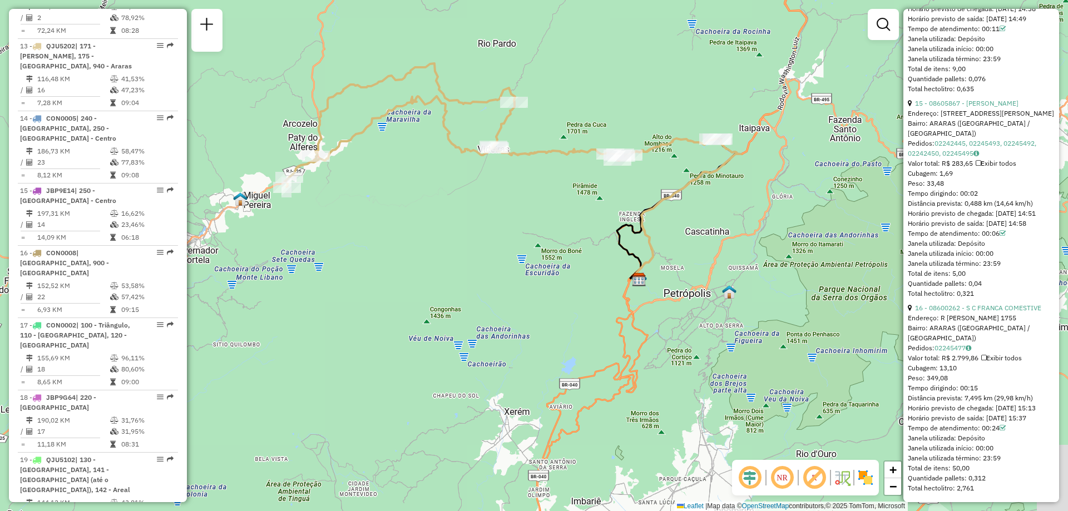
drag, startPoint x: 564, startPoint y: 310, endPoint x: 530, endPoint y: 289, distance: 40.4
click at [530, 289] on div "Janela de atendimento Grade de atendimento Capacidade Transportadoras Veículos …" at bounding box center [534, 255] width 1068 height 511
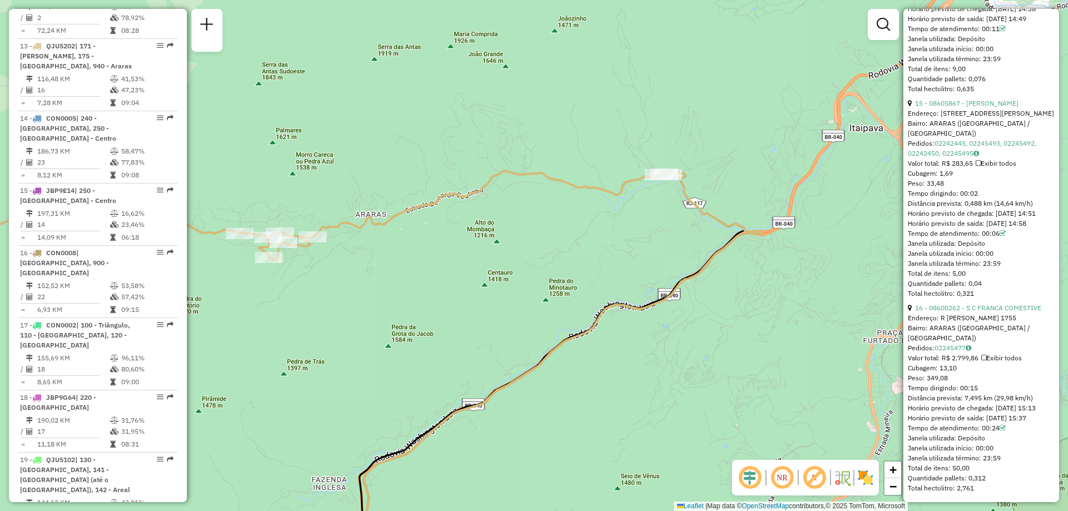
drag, startPoint x: 661, startPoint y: 151, endPoint x: 623, endPoint y: 257, distance: 112.2
click at [623, 257] on div "Janela de atendimento Grade de atendimento Capacidade Transportadoras Veículos …" at bounding box center [534, 255] width 1068 height 511
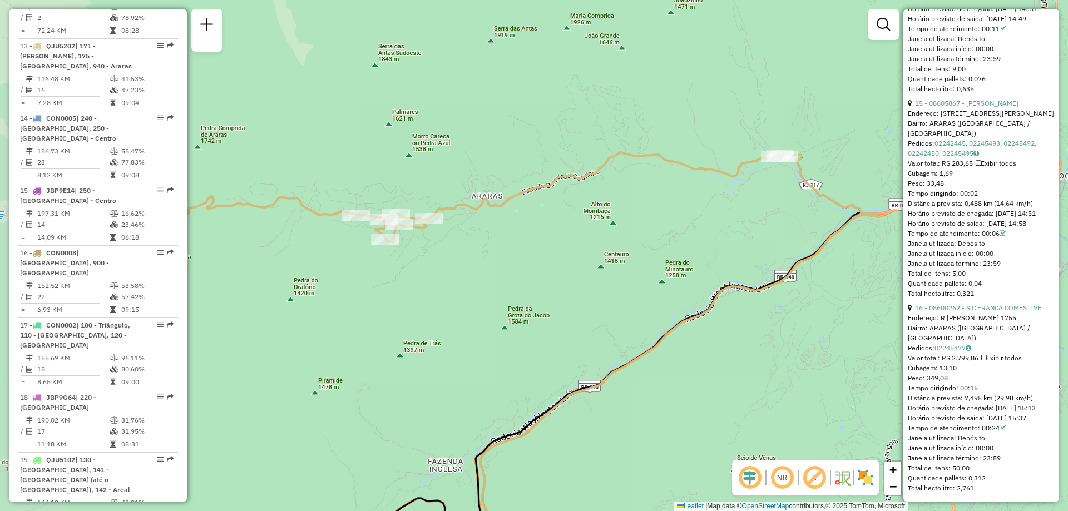
drag, startPoint x: 621, startPoint y: 256, endPoint x: 738, endPoint y: 238, distance: 118.7
click at [738, 238] on div "Janela de atendimento Grade de atendimento Capacidade Transportadoras Veículos …" at bounding box center [534, 255] width 1068 height 511
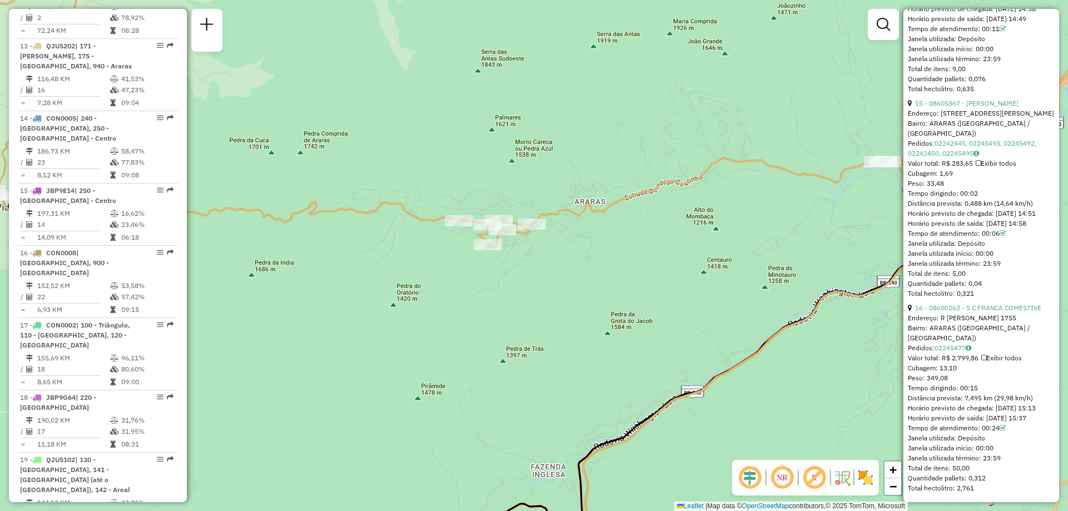
drag, startPoint x: 329, startPoint y: 274, endPoint x: 432, endPoint y: 279, distance: 103.0
click at [432, 279] on div "Janela de atendimento Grade de atendimento Capacidade Transportadoras Veículos …" at bounding box center [534, 255] width 1068 height 511
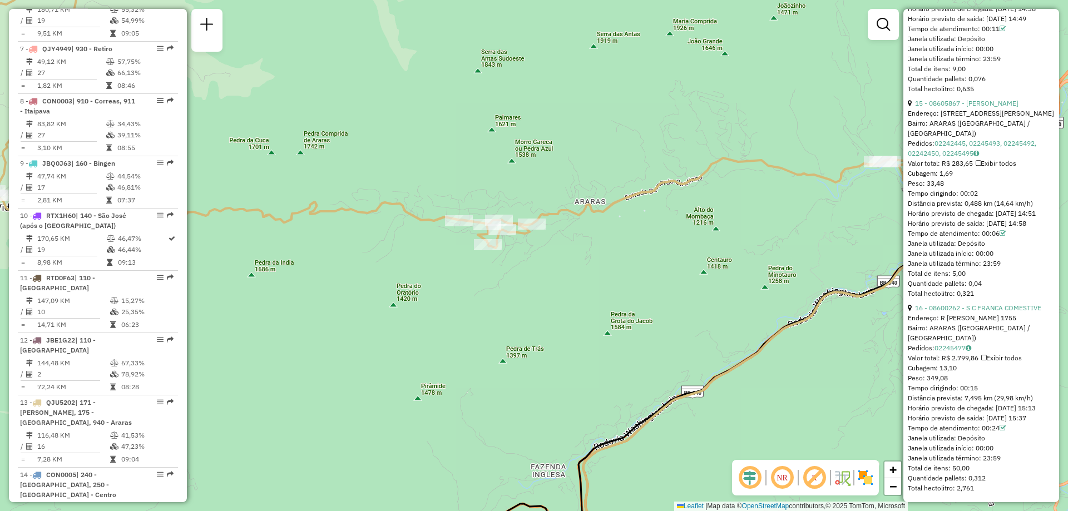
scroll to position [801, 0]
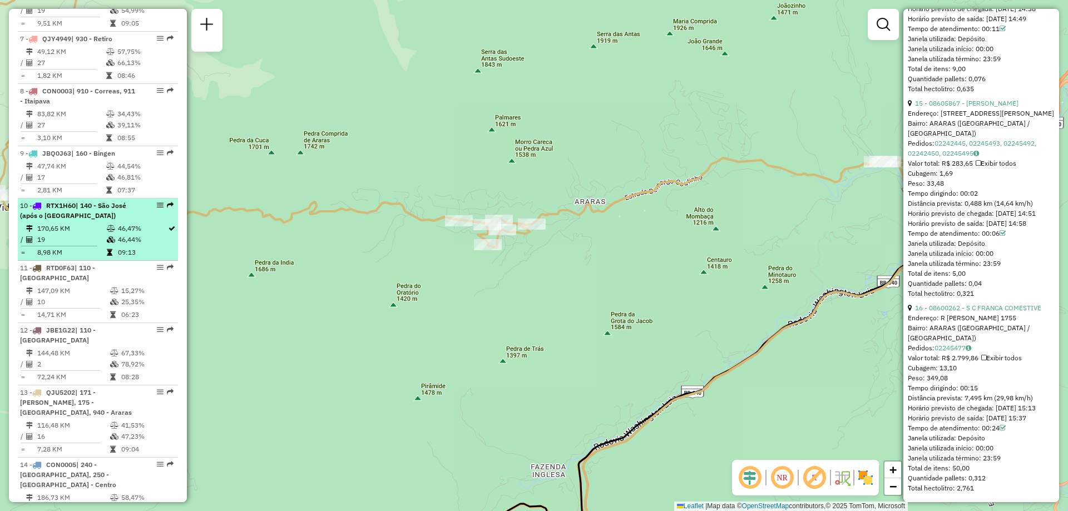
click at [98, 204] on div "10 - RTX1H60 | 140 - [GEOGRAPHIC_DATA] (após o [GEOGRAPHIC_DATA])" at bounding box center [79, 211] width 118 height 20
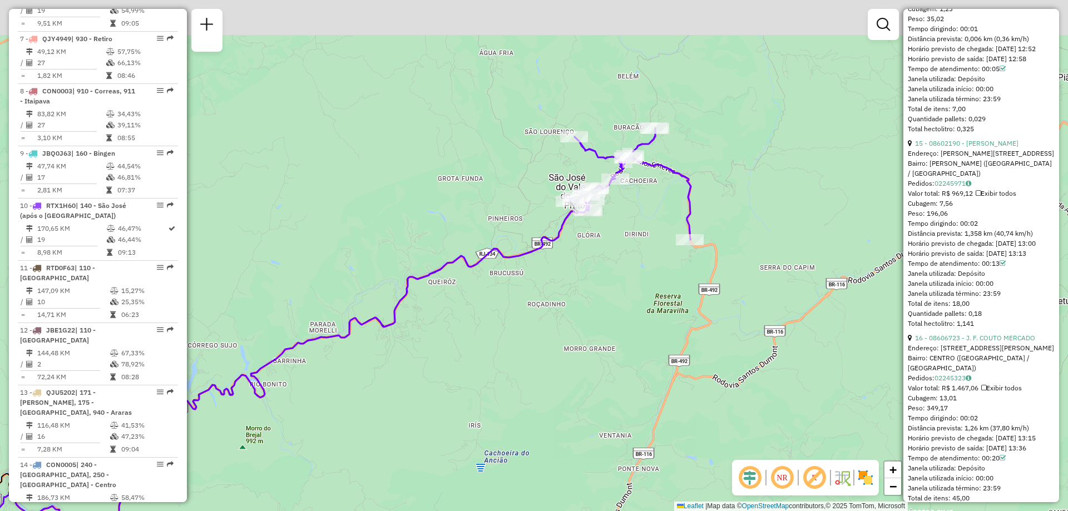
drag, startPoint x: 695, startPoint y: 145, endPoint x: 629, endPoint y: 250, distance: 124.2
click at [629, 250] on div "Janela de atendimento Grade de atendimento Capacidade Transportadoras Veículos …" at bounding box center [534, 255] width 1068 height 511
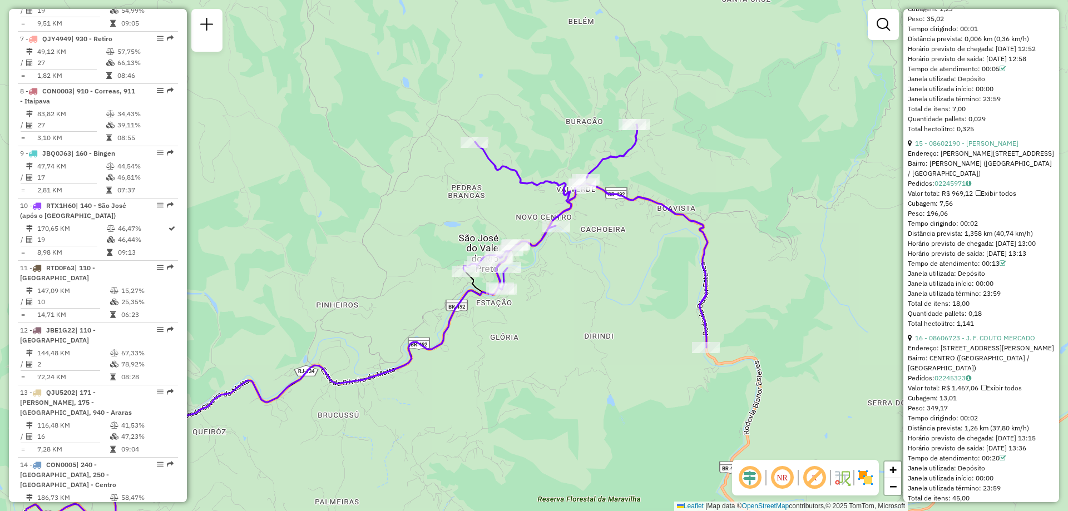
drag, startPoint x: 618, startPoint y: 214, endPoint x: 593, endPoint y: 267, distance: 58.4
click at [593, 267] on div "Janela de atendimento Grade de atendimento Capacidade Transportadoras Veículos …" at bounding box center [534, 255] width 1068 height 511
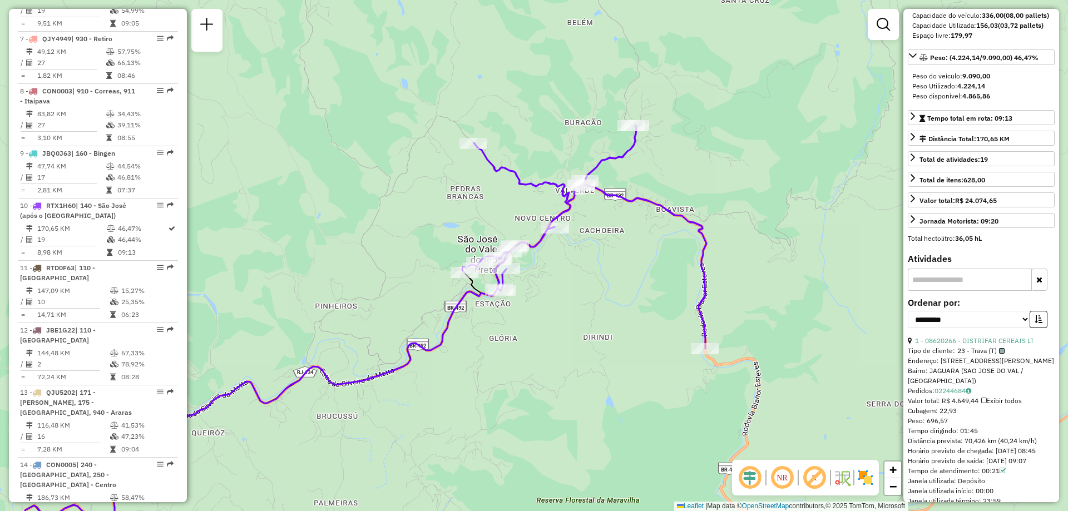
scroll to position [0, 0]
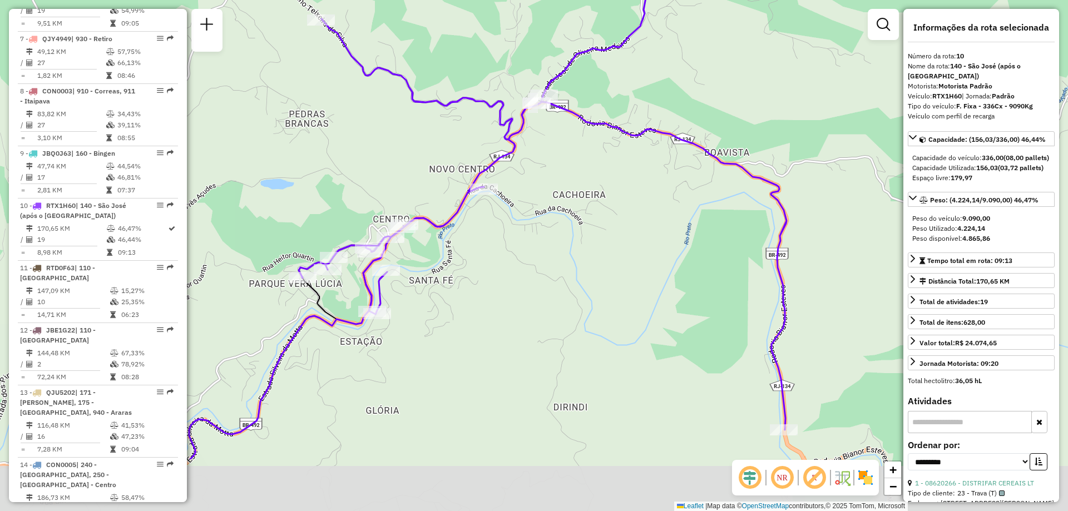
drag, startPoint x: 690, startPoint y: 336, endPoint x: 587, endPoint y: 216, distance: 158.1
click at [588, 216] on div "Janela de atendimento Grade de atendimento Capacidade Transportadoras Veículos …" at bounding box center [534, 255] width 1068 height 511
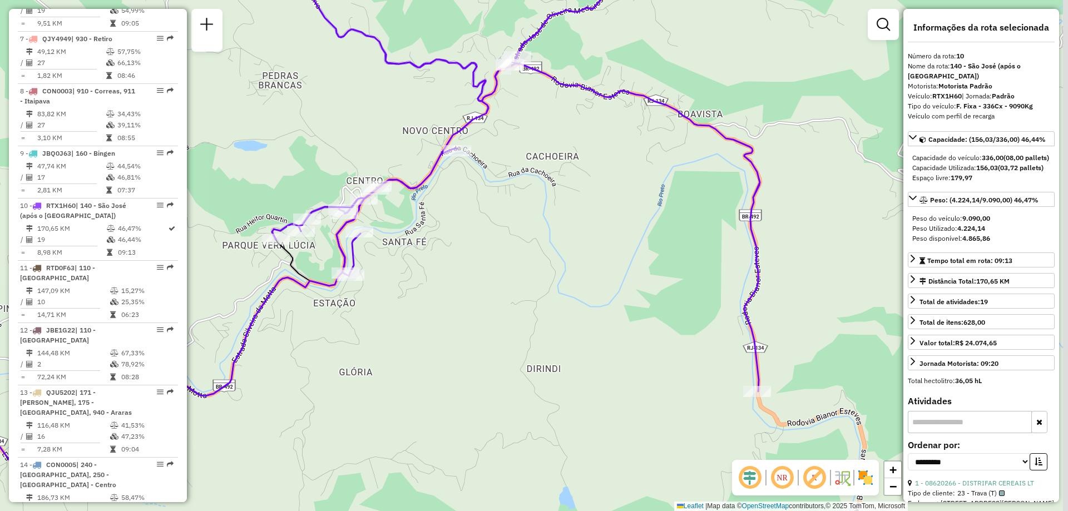
drag, startPoint x: 823, startPoint y: 364, endPoint x: 803, endPoint y: 315, distance: 53.6
click at [803, 315] on div "Janela de atendimento Grade de atendimento Capacidade Transportadoras Veículos …" at bounding box center [534, 255] width 1068 height 511
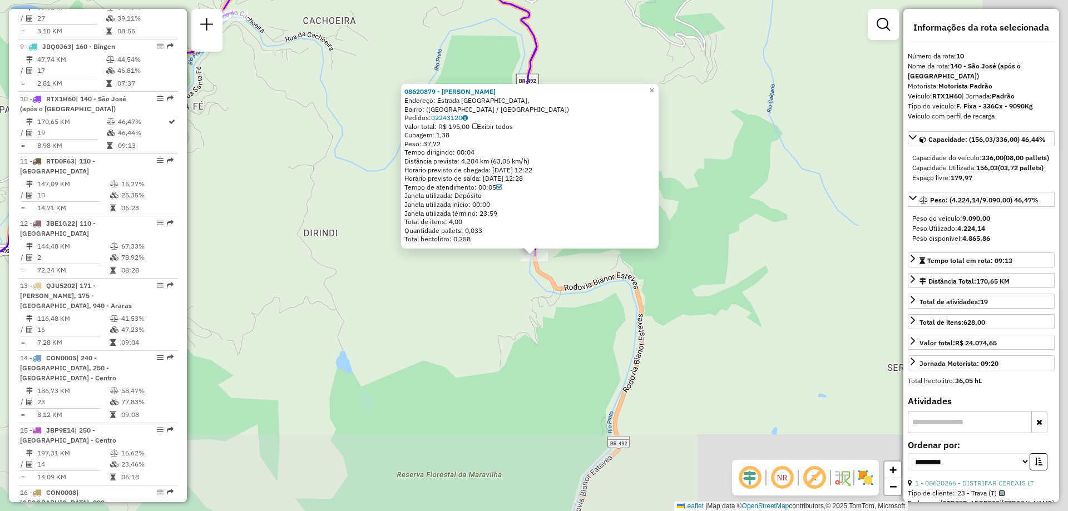
scroll to position [980, 0]
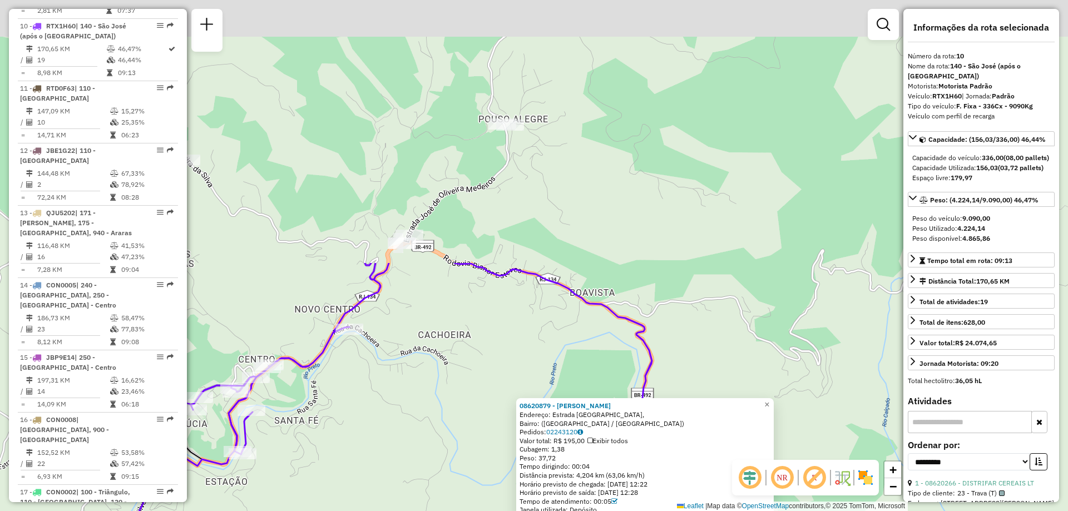
drag, startPoint x: 353, startPoint y: 145, endPoint x: 448, endPoint y: 424, distance: 294.2
click at [448, 424] on div "08620879 - [PERSON_NAME]: Estrada [GEOGRAPHIC_DATA], [GEOGRAPHIC_DATA]: ([GEOGR…" at bounding box center [534, 255] width 1068 height 511
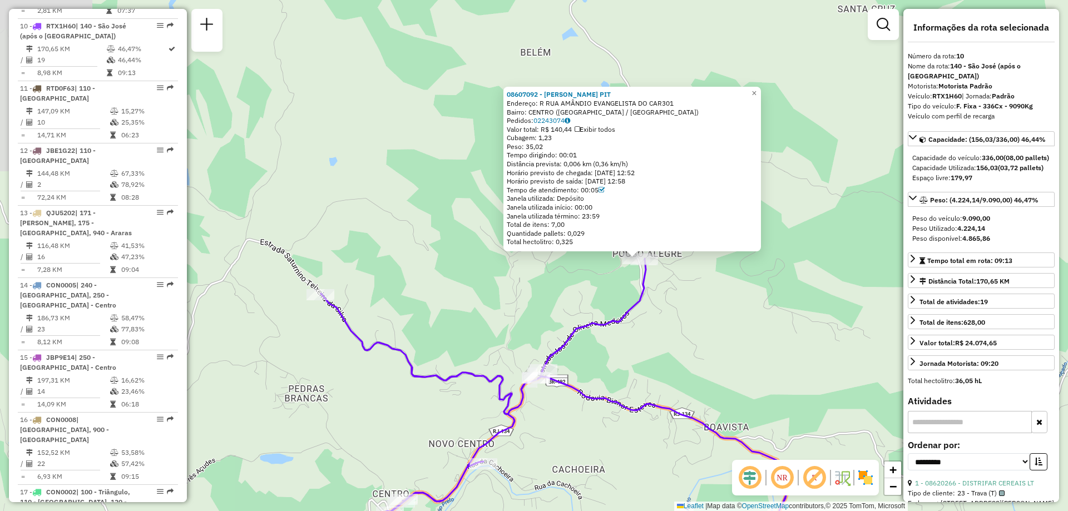
drag, startPoint x: 383, startPoint y: 270, endPoint x: 625, endPoint y: 249, distance: 243.3
click at [625, 249] on div "08607092 - [PERSON_NAME] PIT Endereço: R RUA AMÂNDIO EVANGELISTA DO CAR301 Bair…" at bounding box center [534, 255] width 1068 height 511
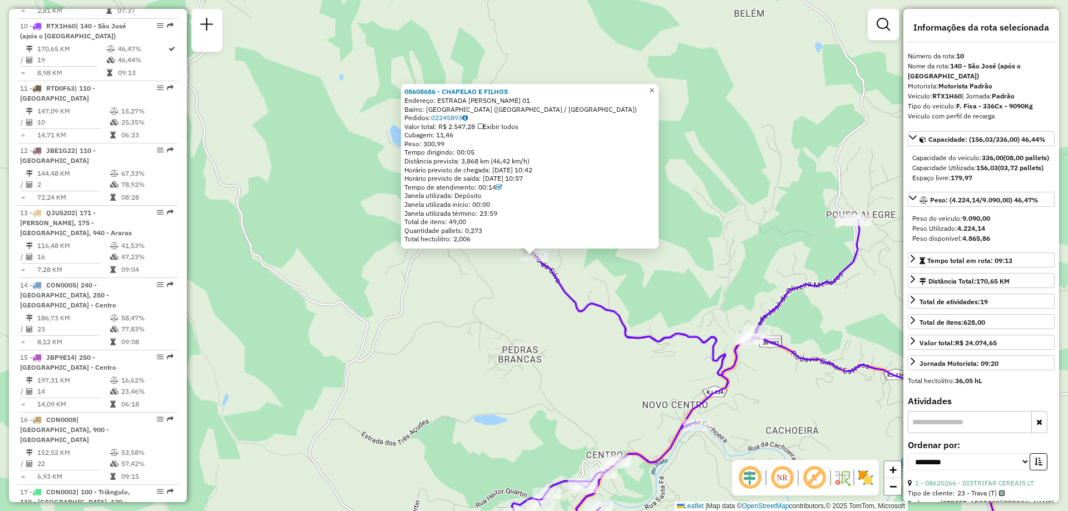
click at [654, 86] on span "×" at bounding box center [651, 90] width 5 height 9
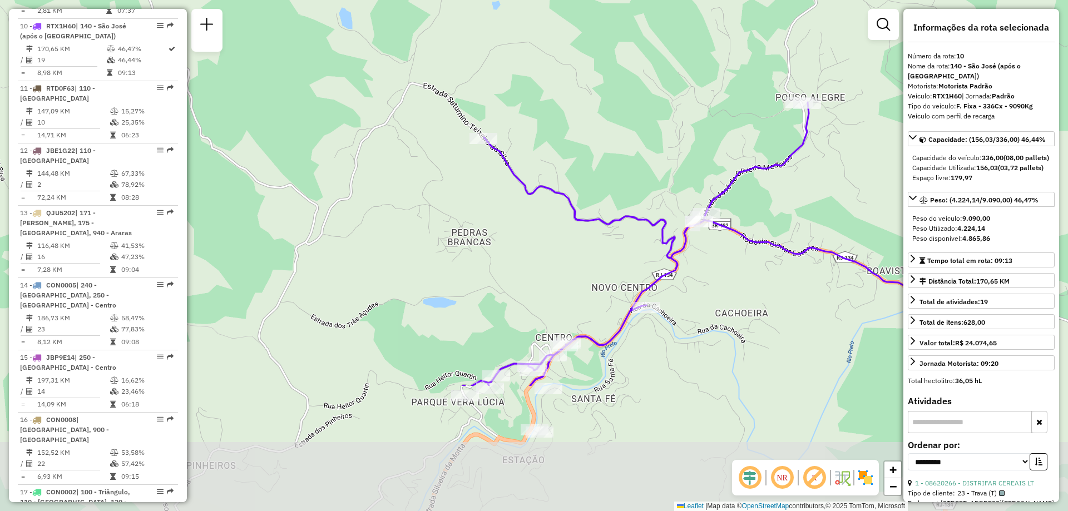
drag, startPoint x: 610, startPoint y: 254, endPoint x: 543, endPoint y: 123, distance: 147.0
click at [543, 123] on div "Janela de atendimento Grade de atendimento Capacidade Transportadoras Veículos …" at bounding box center [534, 255] width 1068 height 511
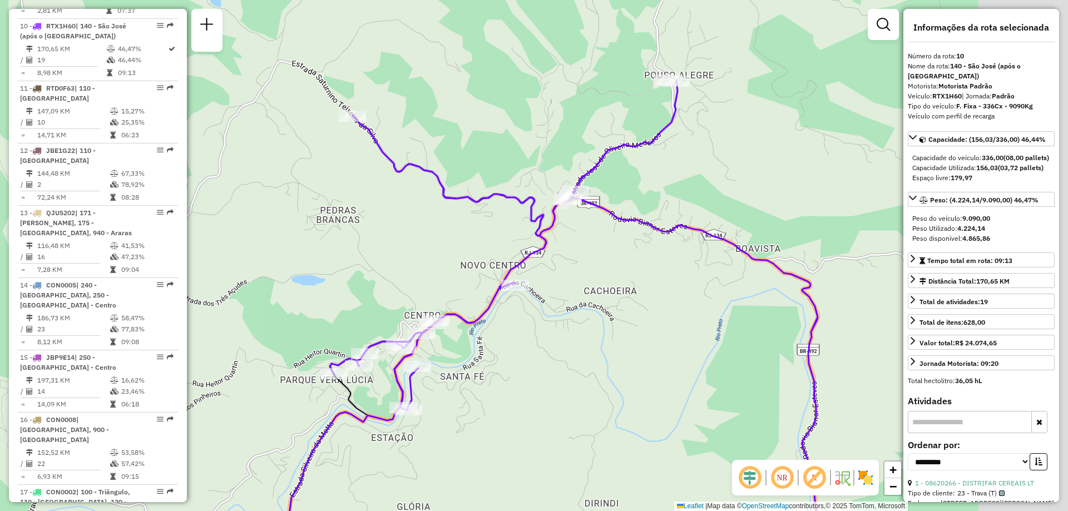
drag, startPoint x: 618, startPoint y: 143, endPoint x: 462, endPoint y: 114, distance: 158.9
click at [463, 114] on div "Janela de atendimento Grade de atendimento Capacidade Transportadoras Veículos …" at bounding box center [534, 255] width 1068 height 511
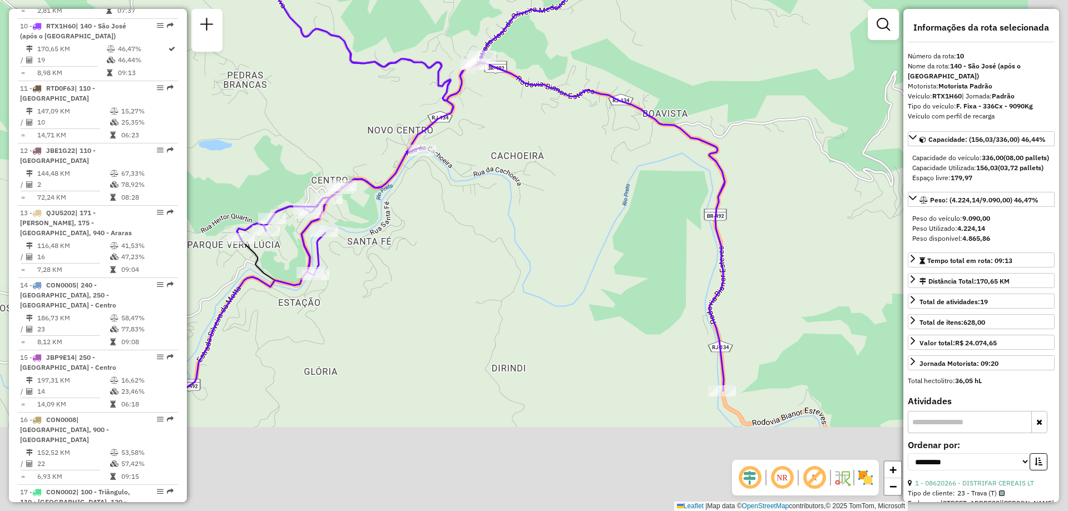
drag, startPoint x: 744, startPoint y: 166, endPoint x: 690, endPoint y: 57, distance: 121.1
click at [690, 57] on div "Janela de atendimento Grade de atendimento Capacidade Transportadoras Veículos …" at bounding box center [534, 255] width 1068 height 511
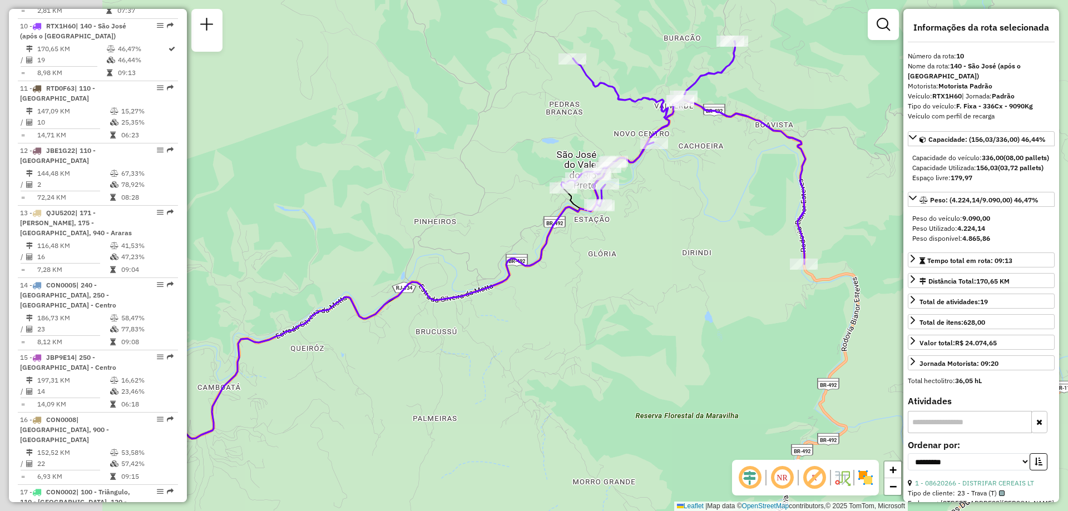
drag, startPoint x: 445, startPoint y: 344, endPoint x: 669, endPoint y: 256, distance: 240.9
click at [669, 256] on div "Janela de atendimento Grade de atendimento Capacidade Transportadoras Veículos …" at bounding box center [534, 255] width 1068 height 511
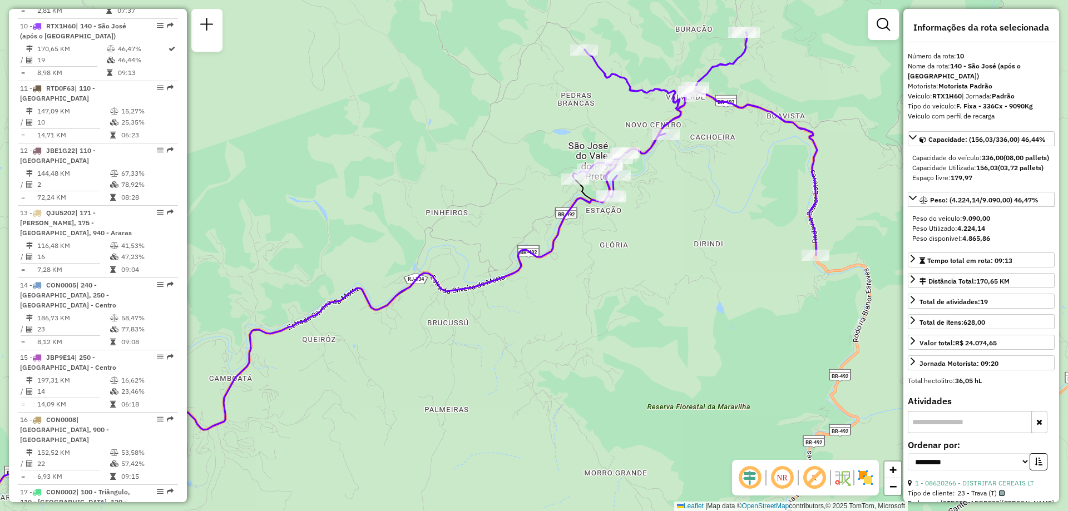
click at [374, 207] on div "Janela de atendimento Grade de atendimento Capacidade Transportadoras Veículos …" at bounding box center [534, 255] width 1068 height 511
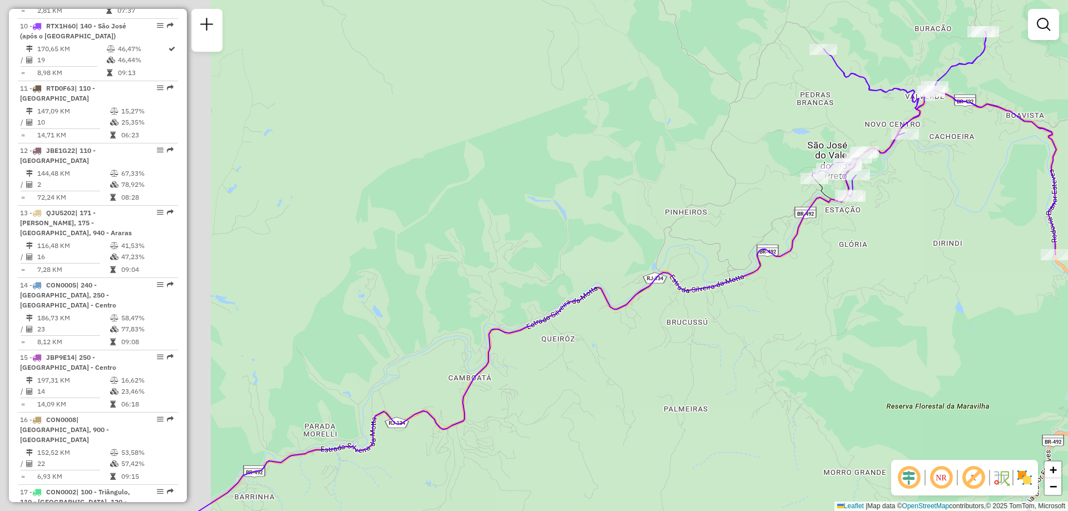
drag, startPoint x: 349, startPoint y: 184, endPoint x: 590, endPoint y: 182, distance: 241.3
click at [590, 182] on div "Janela de atendimento Grade de atendimento Capacidade Transportadoras Veículos …" at bounding box center [534, 255] width 1068 height 511
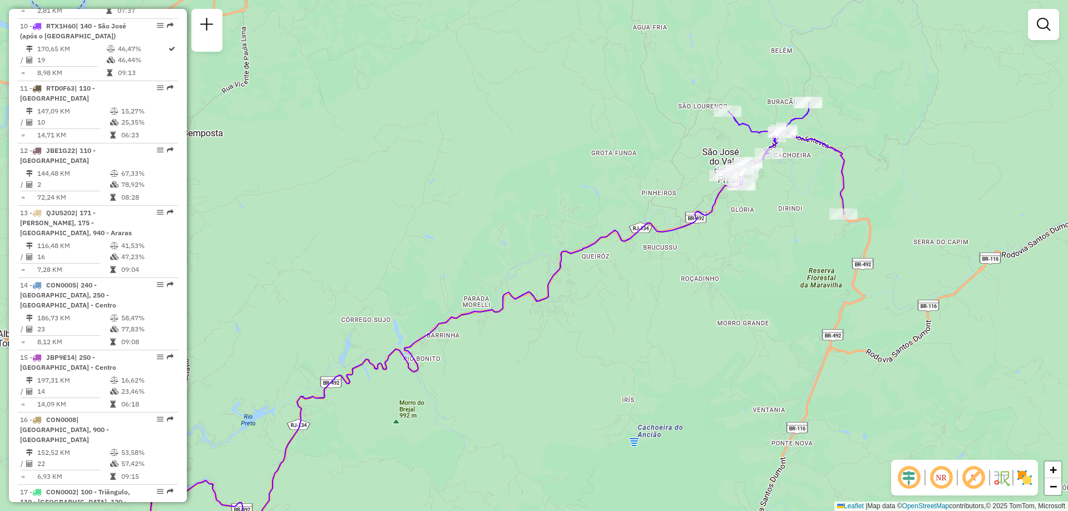
drag, startPoint x: 572, startPoint y: 361, endPoint x: 714, endPoint y: 265, distance: 171.3
click at [714, 265] on div "Janela de atendimento Grade de atendimento Capacidade Transportadoras Veículos …" at bounding box center [534, 255] width 1068 height 511
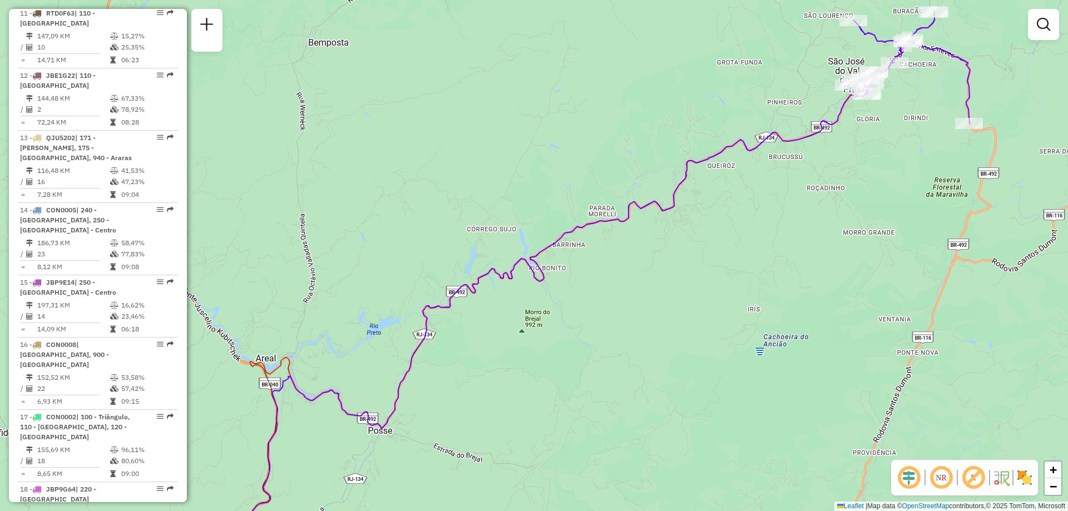
scroll to position [1040, 0]
